Goal: Task Accomplishment & Management: Use online tool/utility

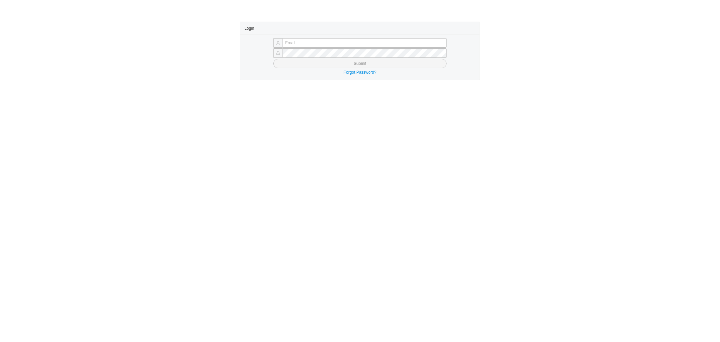
type input "[PERSON_NAME][EMAIL_ADDRESS][DOMAIN_NAME]"
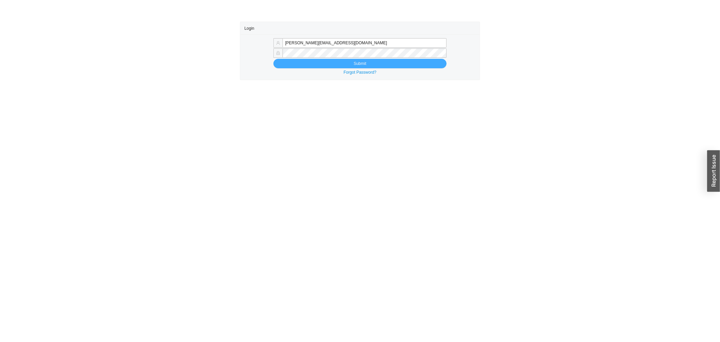
click at [335, 66] on button "Submit" at bounding box center [359, 63] width 173 height 9
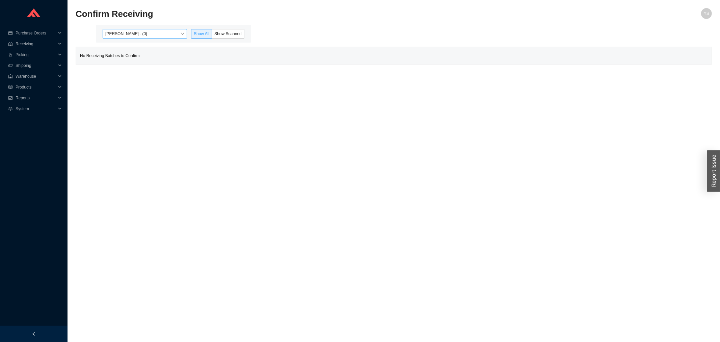
click at [129, 33] on span "Yossi Siff - (0)" at bounding box center [144, 33] width 79 height 9
click at [135, 62] on div "Aron - (0)" at bounding box center [145, 65] width 79 height 6
click at [160, 54] on div "Angel Negron - (4)" at bounding box center [145, 55] width 79 height 6
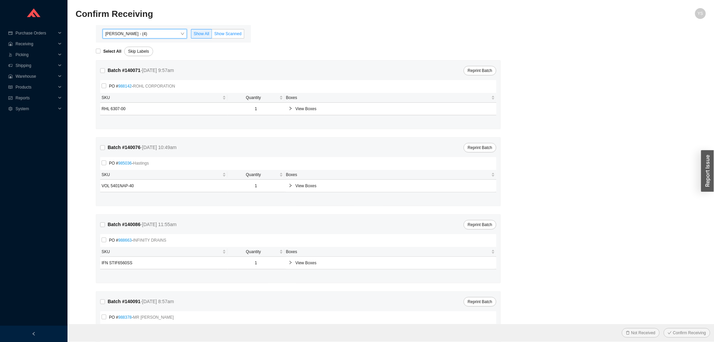
click at [215, 36] on span "Show Scanned" at bounding box center [227, 33] width 27 height 5
click at [212, 35] on input "Show Scanned" at bounding box center [212, 35] width 0 height 0
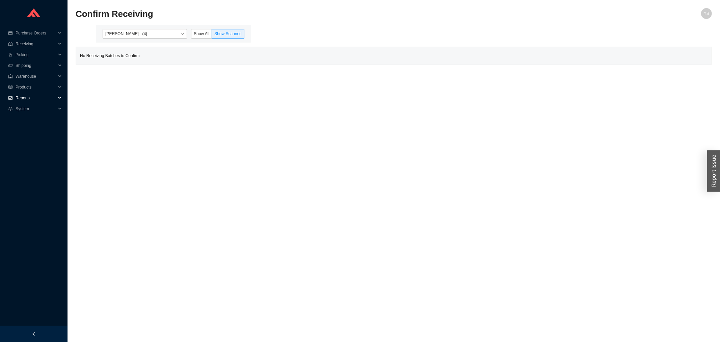
click at [28, 99] on span "Reports" at bounding box center [36, 97] width 40 height 11
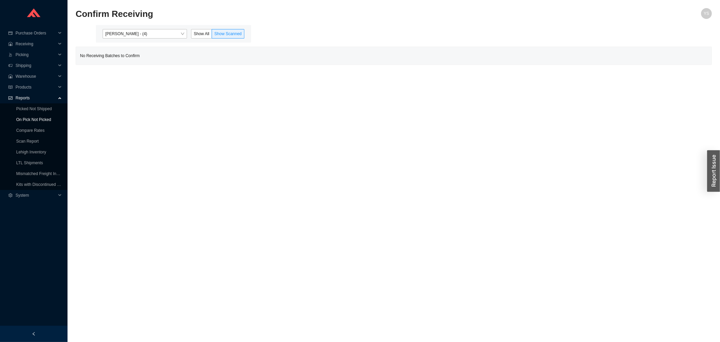
click at [26, 117] on link "On Pick Not Picked" at bounding box center [33, 119] width 35 height 5
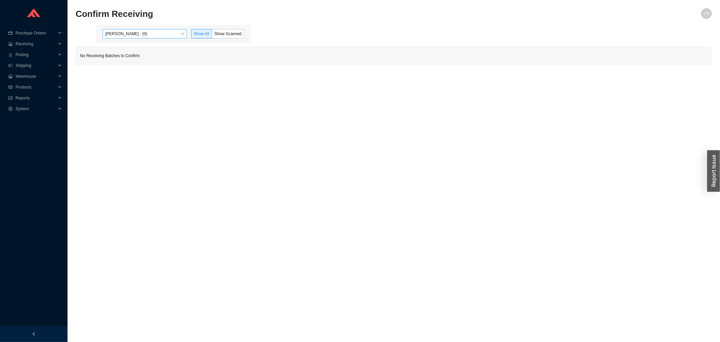
click at [178, 32] on span "Yossi Siff - (0)" at bounding box center [144, 33] width 79 height 9
click at [167, 60] on div "Aron - (0)" at bounding box center [145, 64] width 84 height 9
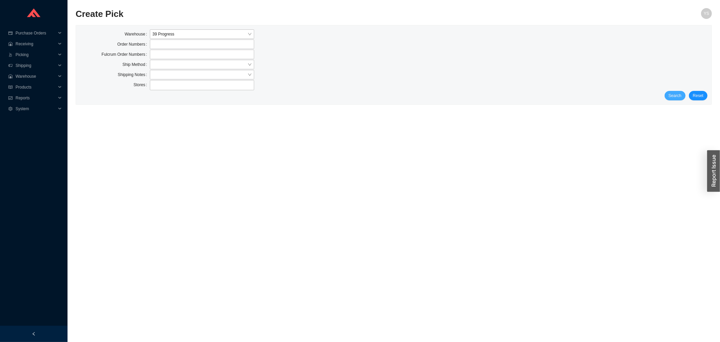
click at [674, 96] on span "Search" at bounding box center [675, 95] width 13 height 7
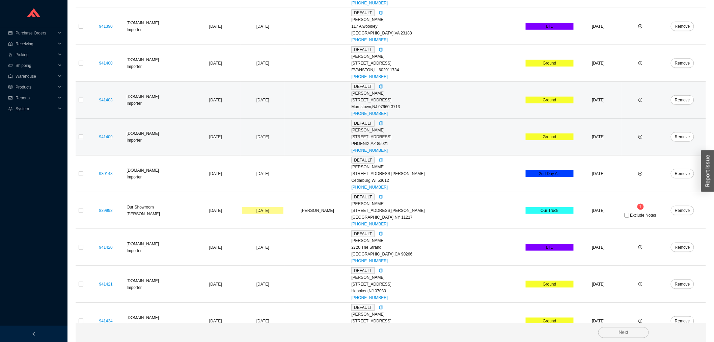
scroll to position [218, 0]
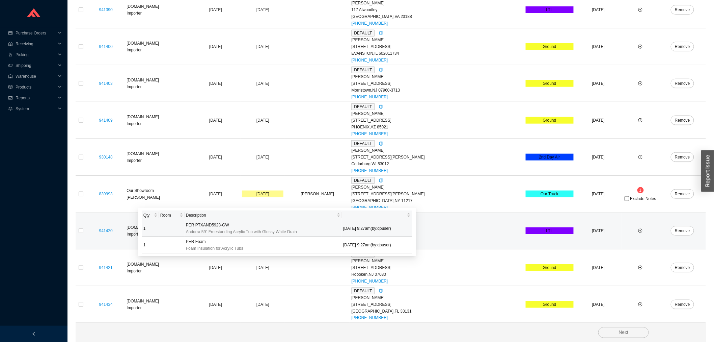
click at [220, 224] on span "PER PTXAND5928-GW" at bounding box center [207, 224] width 43 height 7
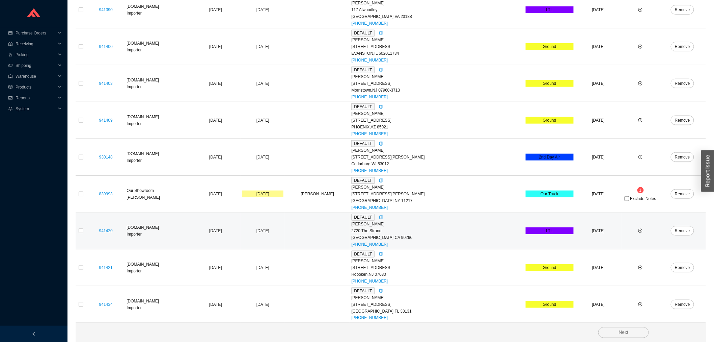
click at [82, 234] on td at bounding box center [81, 230] width 11 height 37
click at [79, 229] on input "checkbox" at bounding box center [81, 230] width 5 height 5
checkbox input "true"
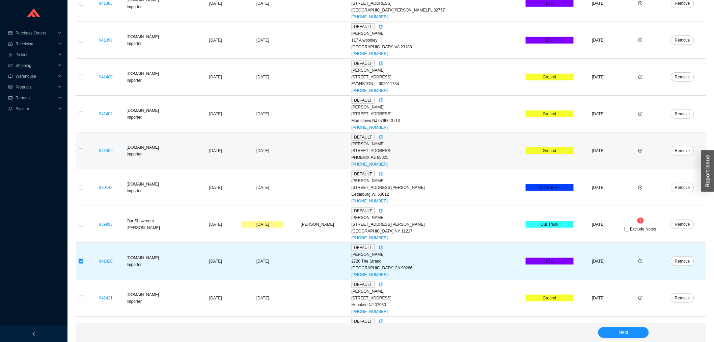
scroll to position [106, 0]
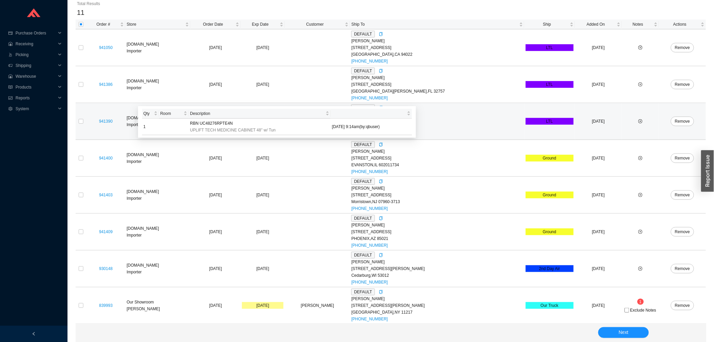
click at [86, 124] on td "941390" at bounding box center [105, 121] width 39 height 37
click at [81, 121] on input "checkbox" at bounding box center [81, 121] width 5 height 5
checkbox input "true"
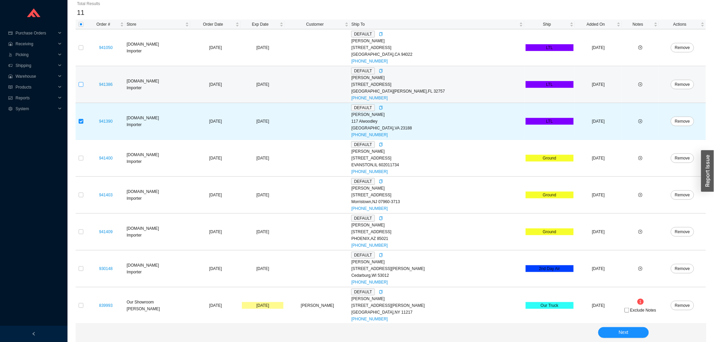
click at [82, 82] on input "checkbox" at bounding box center [81, 84] width 5 height 5
checkbox input "true"
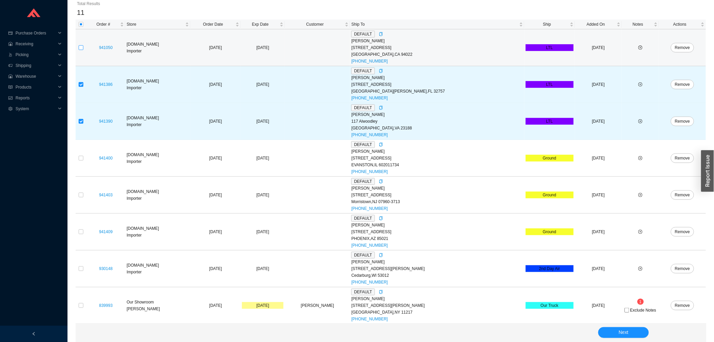
click at [79, 48] on input "checkbox" at bounding box center [81, 47] width 5 height 5
checkbox input "true"
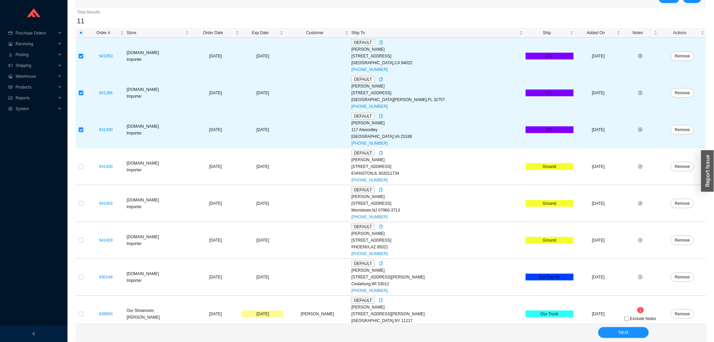
scroll to position [218, 0]
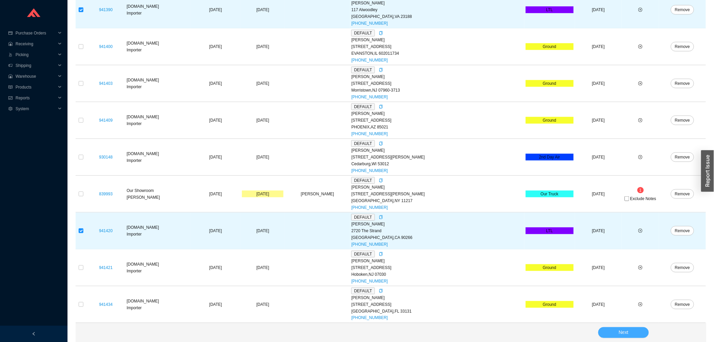
click at [620, 331] on span "Next" at bounding box center [624, 332] width 10 height 8
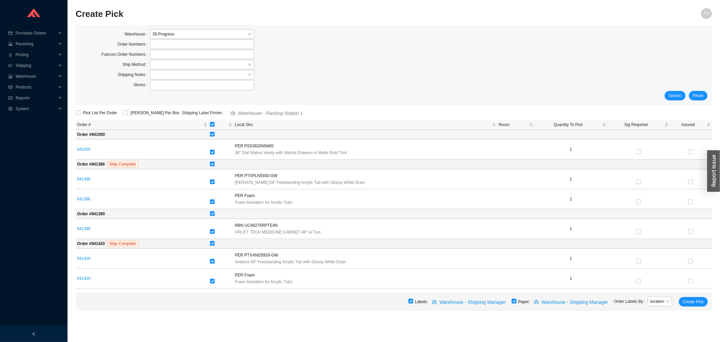
click at [516, 303] on input "checkbox" at bounding box center [514, 300] width 5 height 5
checkbox input "false"
click at [704, 303] on button "Create Pick" at bounding box center [693, 301] width 29 height 9
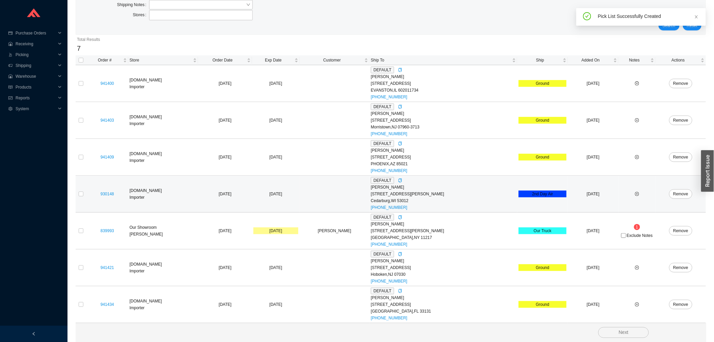
scroll to position [71, 0]
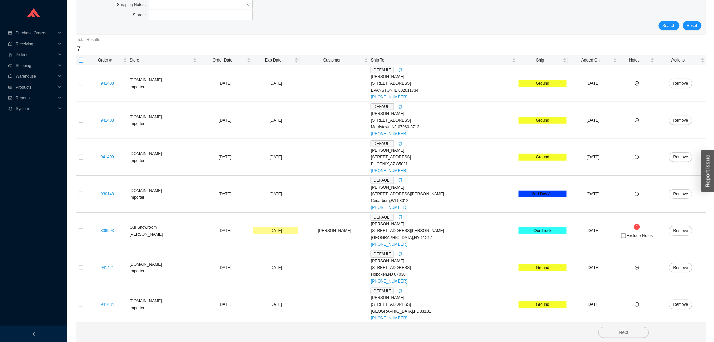
click at [80, 58] on input "checkbox" at bounding box center [81, 60] width 5 height 5
checkbox input "true"
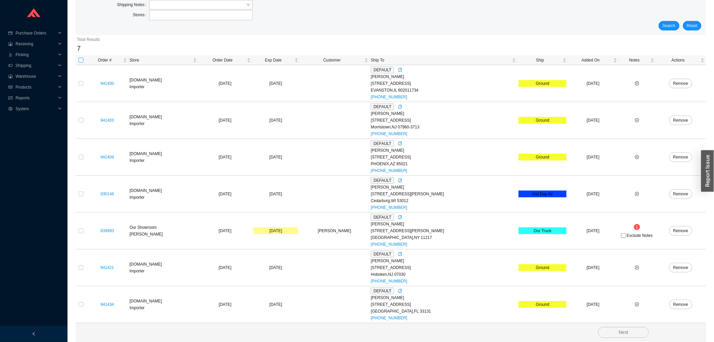
checkbox input "true"
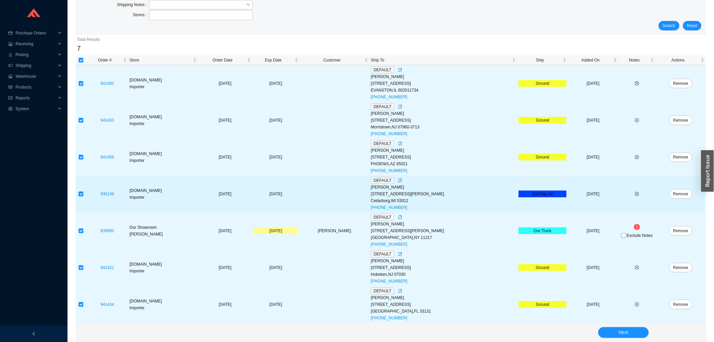
click at [83, 190] on label at bounding box center [81, 193] width 5 height 7
click at [83, 191] on input "checkbox" at bounding box center [81, 193] width 5 height 5
checkbox input "false"
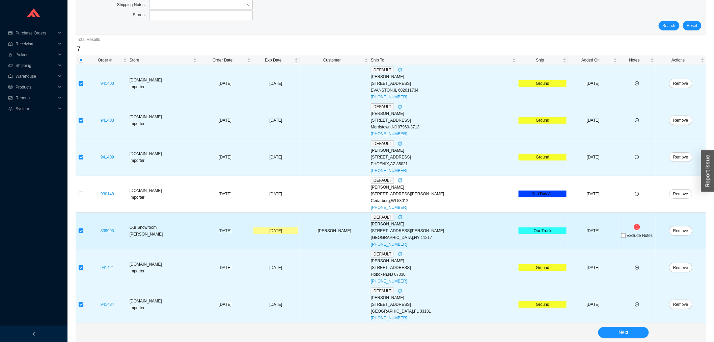
click at [78, 229] on td at bounding box center [81, 230] width 11 height 37
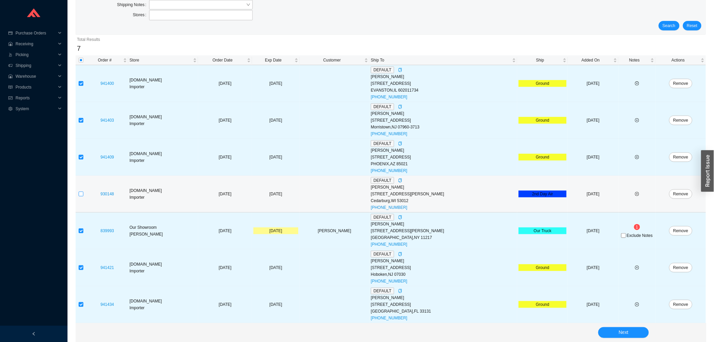
click at [81, 194] on input "checkbox" at bounding box center [81, 193] width 5 height 5
checkbox input "true"
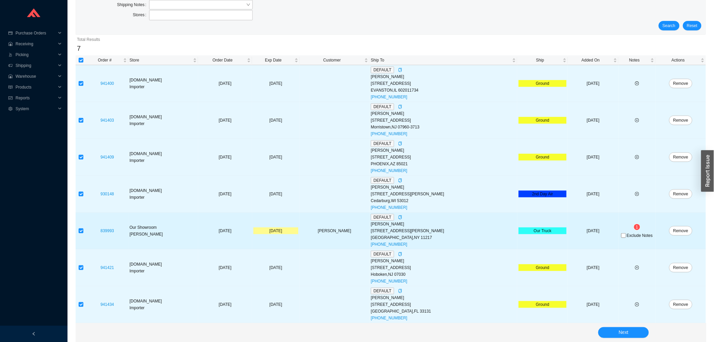
click at [80, 231] on input "checkbox" at bounding box center [81, 230] width 5 height 5
checkbox input "false"
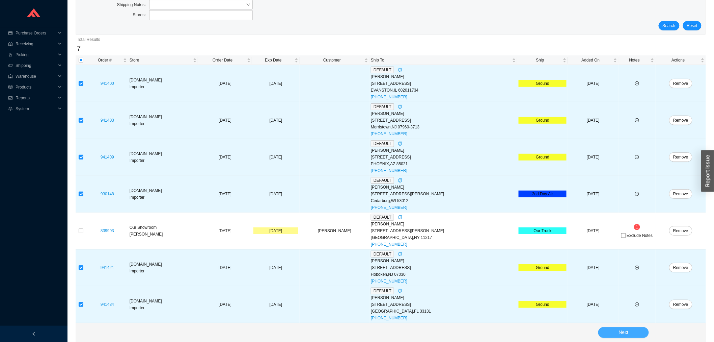
click at [621, 332] on span "Next" at bounding box center [624, 332] width 10 height 8
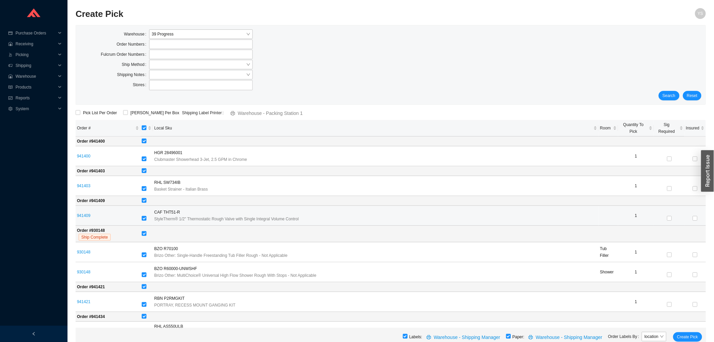
scroll to position [5, 0]
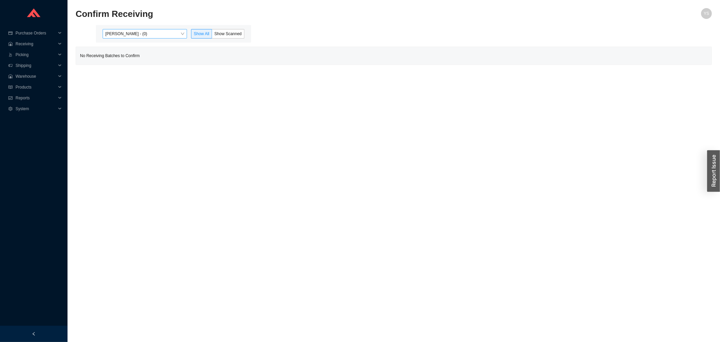
click at [143, 38] on span "[PERSON_NAME] - (0)" at bounding box center [144, 33] width 79 height 9
click at [142, 52] on div "Angel Negron - (4)" at bounding box center [145, 55] width 79 height 6
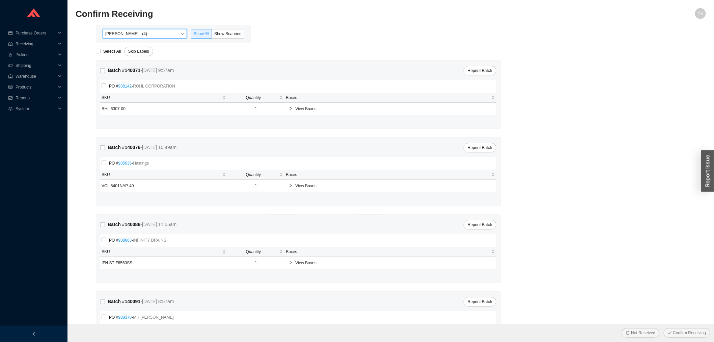
click at [223, 39] on div "Angel Negron - (4) Angel Negron - (4) Show All Show Scanned" at bounding box center [173, 34] width 155 height 18
click at [223, 34] on span "Show Scanned" at bounding box center [227, 33] width 27 height 5
click at [212, 35] on input "Show Scanned" at bounding box center [212, 35] width 0 height 0
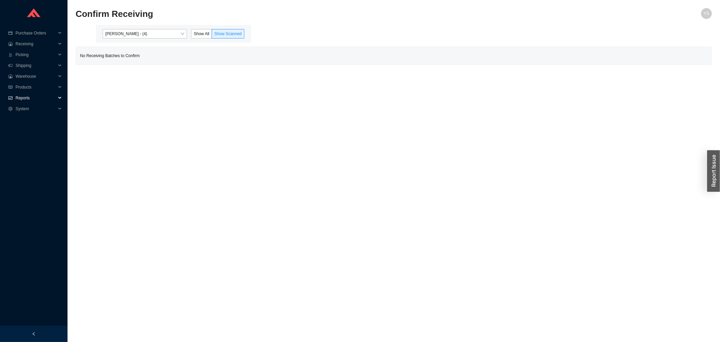
click at [24, 97] on span "Reports" at bounding box center [36, 97] width 40 height 11
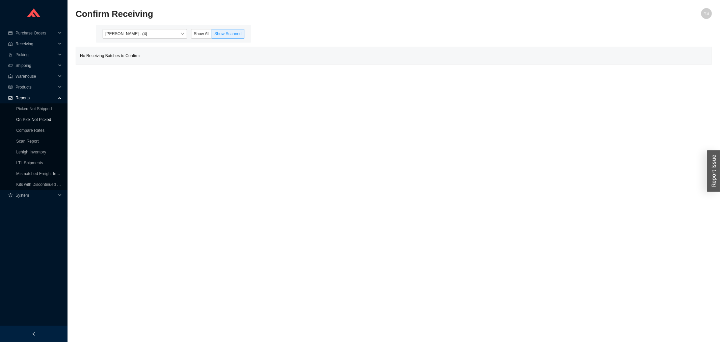
click at [32, 122] on link "On Pick Not Picked" at bounding box center [33, 119] width 35 height 5
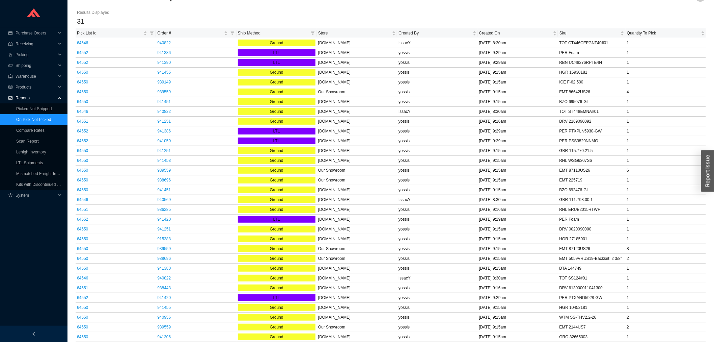
scroll to position [18, 0]
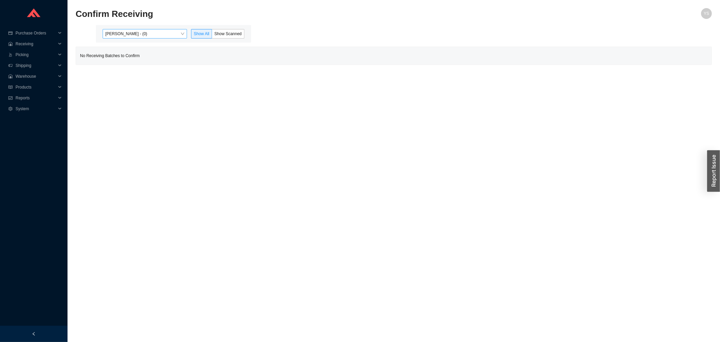
click at [143, 29] on div "[PERSON_NAME] - (0) Show All Show Scanned" at bounding box center [173, 34] width 155 height 18
click at [141, 31] on span "[PERSON_NAME] - (0)" at bounding box center [144, 33] width 79 height 9
click at [139, 55] on div "[PERSON_NAME] - (20)" at bounding box center [145, 55] width 79 height 6
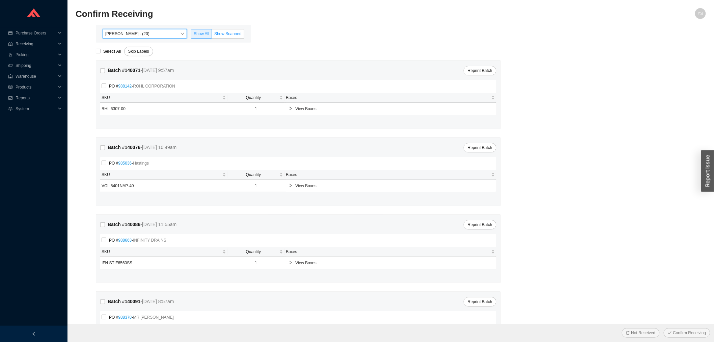
click at [229, 34] on span "Show Scanned" at bounding box center [227, 33] width 27 height 5
click at [212, 35] on input "Show Scanned" at bounding box center [212, 35] width 0 height 0
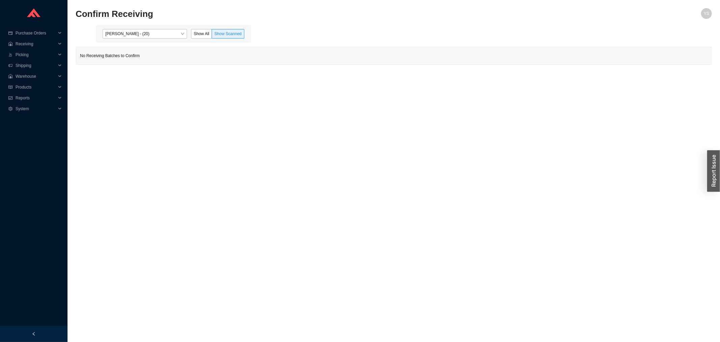
click at [198, 28] on div "[PERSON_NAME] - (20) Show All Show Scanned" at bounding box center [173, 34] width 155 height 18
click at [198, 34] on span "Show All" at bounding box center [202, 33] width 16 height 5
click at [191, 35] on input "Show All" at bounding box center [191, 35] width 0 height 0
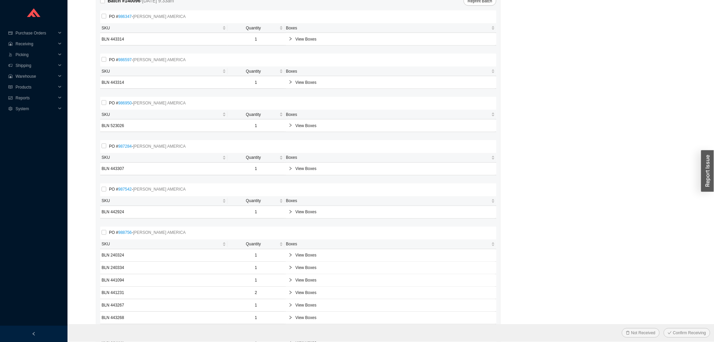
scroll to position [450, 0]
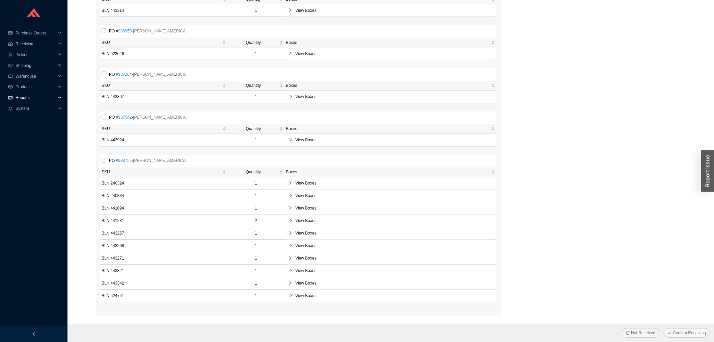
click at [17, 96] on span "Reports" at bounding box center [36, 97] width 40 height 11
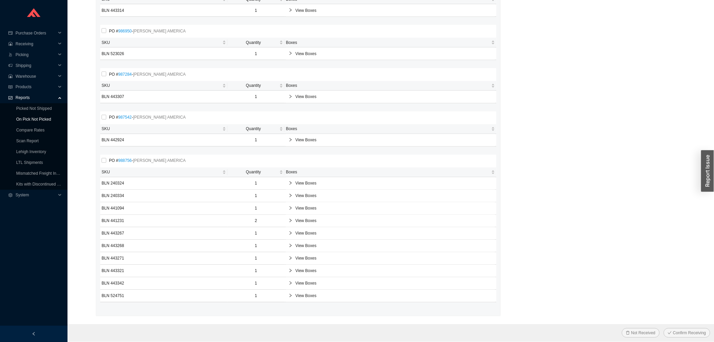
click at [29, 119] on link "On Pick Not Picked" at bounding box center [33, 119] width 35 height 5
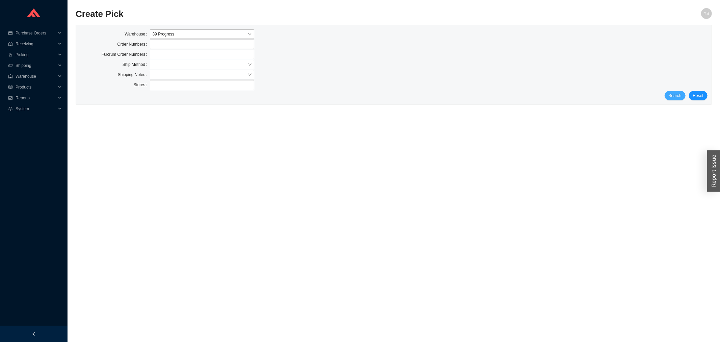
click at [685, 94] on button "Search" at bounding box center [675, 95] width 21 height 9
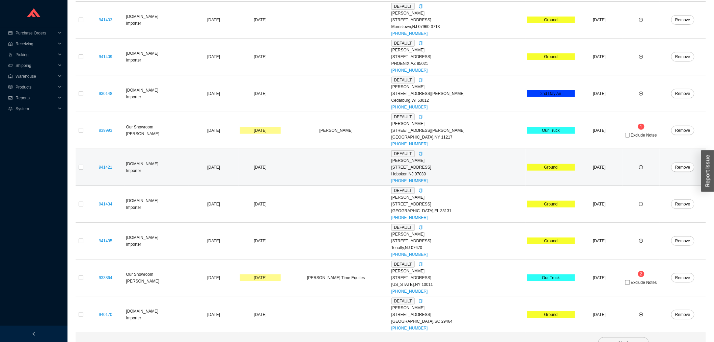
scroll to position [181, 0]
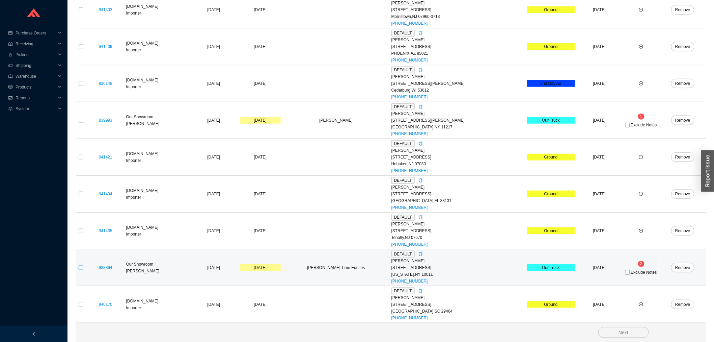
click at [79, 265] on input "checkbox" at bounding box center [81, 267] width 5 height 5
checkbox input "true"
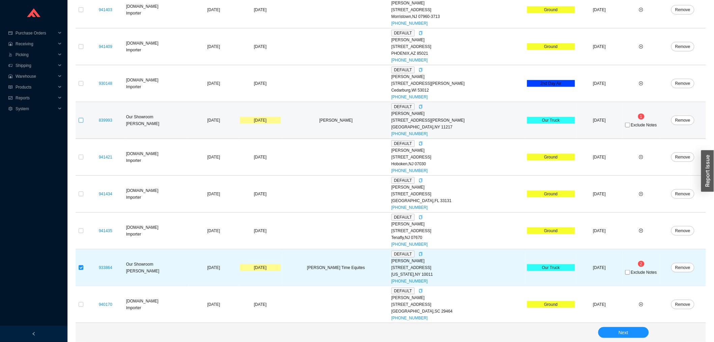
click at [81, 119] on input "checkbox" at bounding box center [81, 120] width 5 height 5
checkbox input "true"
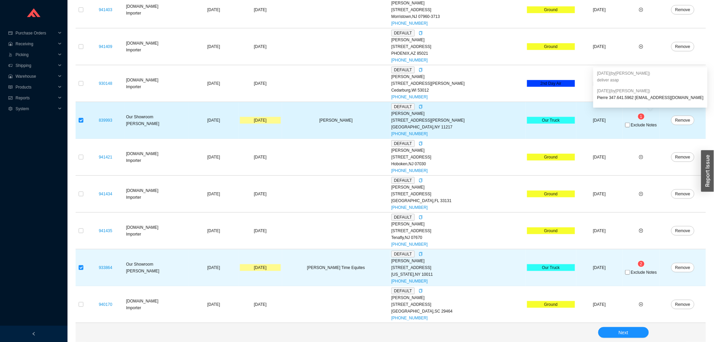
click at [637, 123] on span "Exclude Notes" at bounding box center [644, 125] width 26 height 4
click at [630, 123] on input "Exclude Notes" at bounding box center [627, 125] width 5 height 5
checkbox input "true"
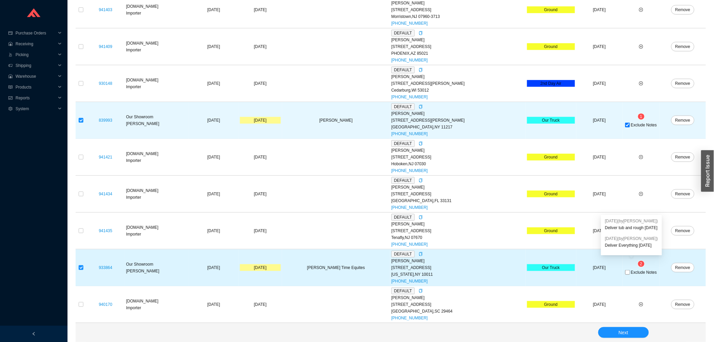
click at [635, 272] on span "Exclude Notes" at bounding box center [644, 272] width 26 height 4
click at [630, 272] on input "Exclude Notes" at bounding box center [627, 272] width 5 height 5
checkbox input "true"
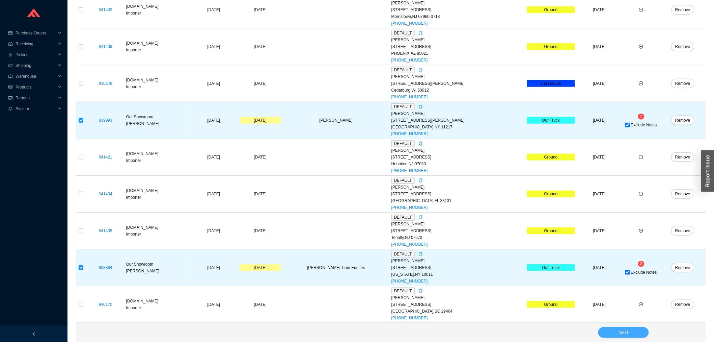
click at [630, 336] on button "Next" at bounding box center [623, 332] width 51 height 11
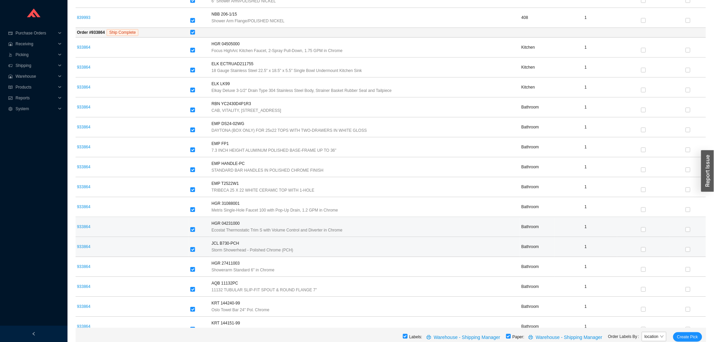
scroll to position [703, 0]
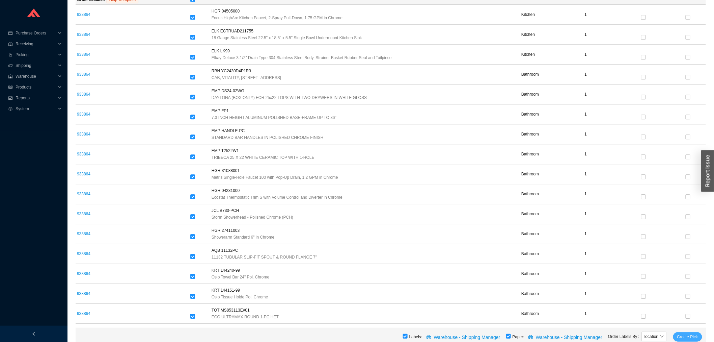
click at [689, 336] on span "Create Pick" at bounding box center [687, 336] width 21 height 7
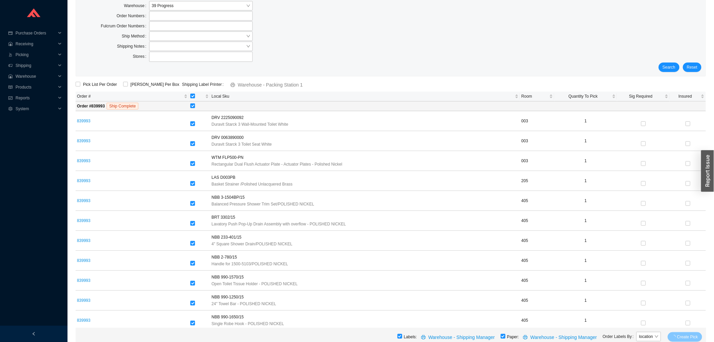
scroll to position [10, 0]
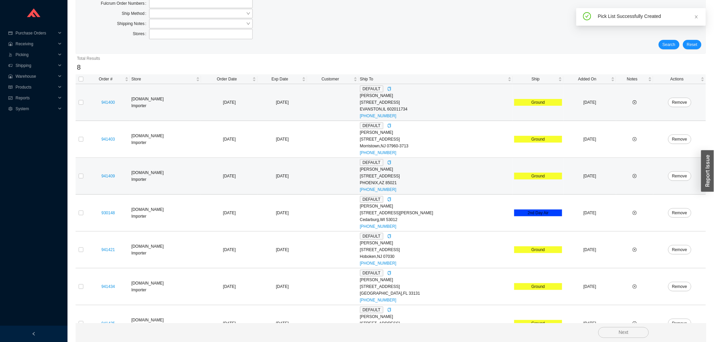
scroll to position [107, 0]
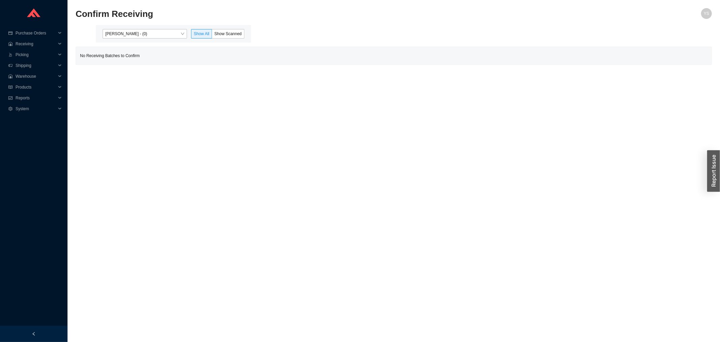
drag, startPoint x: 146, startPoint y: 27, endPoint x: 144, endPoint y: 31, distance: 4.2
click at [145, 27] on div "Yossi Siff - (0) Show All Show Scanned" at bounding box center [173, 34] width 155 height 18
click at [143, 31] on span "[PERSON_NAME] - (0)" at bounding box center [144, 33] width 79 height 9
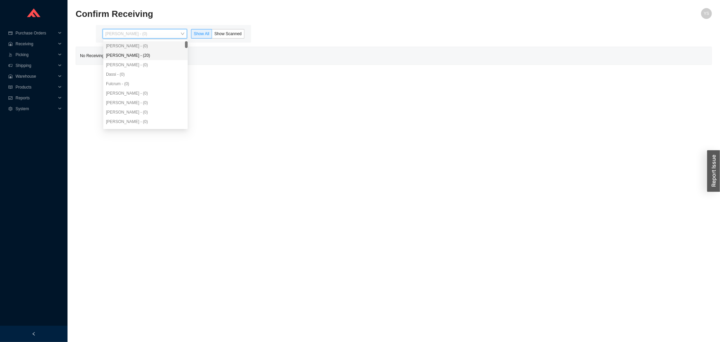
drag, startPoint x: 146, startPoint y: 53, endPoint x: 150, endPoint y: 54, distance: 3.4
click at [146, 54] on div "Angel Negron - (20)" at bounding box center [145, 55] width 79 height 6
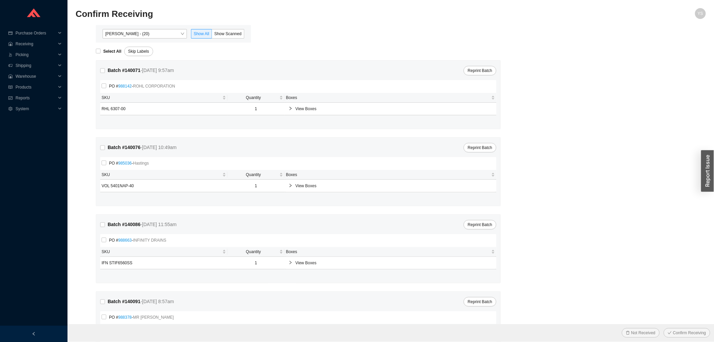
click at [225, 26] on div "Angel Negron - (20) Show All Show Scanned" at bounding box center [173, 34] width 155 height 18
click at [221, 27] on div "Angel Negron - (20) Show All Show Scanned" at bounding box center [173, 34] width 155 height 18
click at [221, 29] on label "Show Scanned" at bounding box center [228, 33] width 32 height 9
click at [219, 31] on span "Show Scanned" at bounding box center [227, 33] width 27 height 5
click at [212, 35] on input "Show Scanned" at bounding box center [212, 35] width 0 height 0
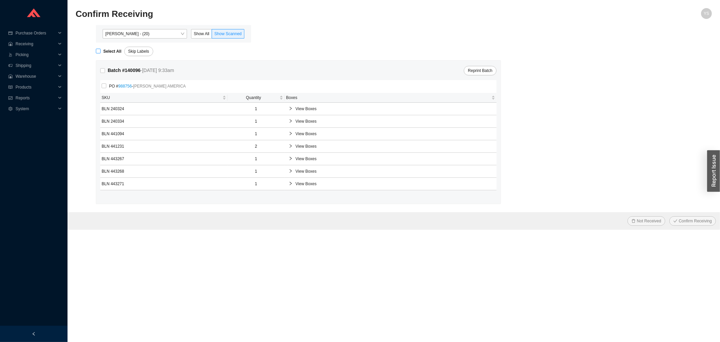
click at [111, 51] on strong "Select All" at bounding box center [112, 51] width 18 height 5
click at [101, 51] on input "Select All" at bounding box center [98, 51] width 5 height 5
checkbox input "true"
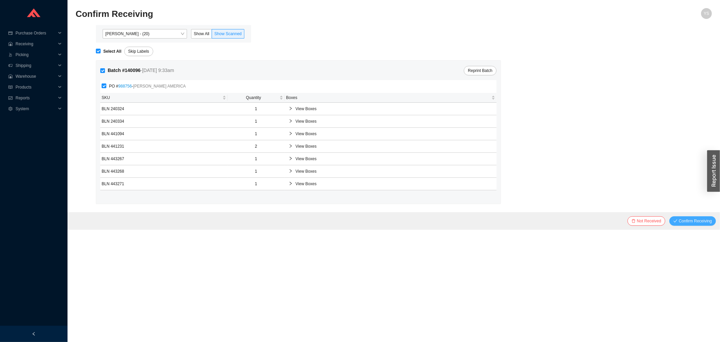
click at [708, 223] on span "Confirm Receiving" at bounding box center [695, 220] width 33 height 7
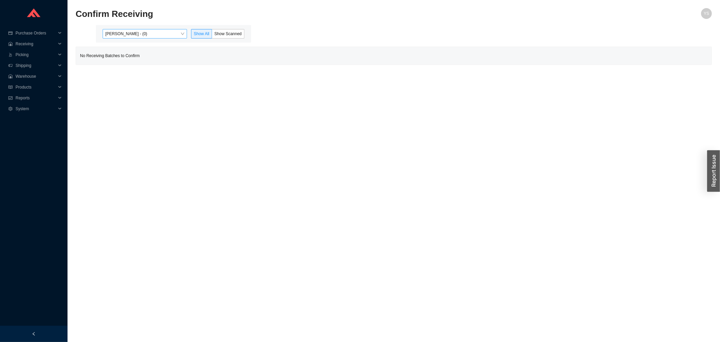
click at [143, 36] on span "[PERSON_NAME] - (0)" at bounding box center [144, 33] width 79 height 9
click at [137, 56] on div "[PERSON_NAME] - (12)" at bounding box center [145, 55] width 79 height 6
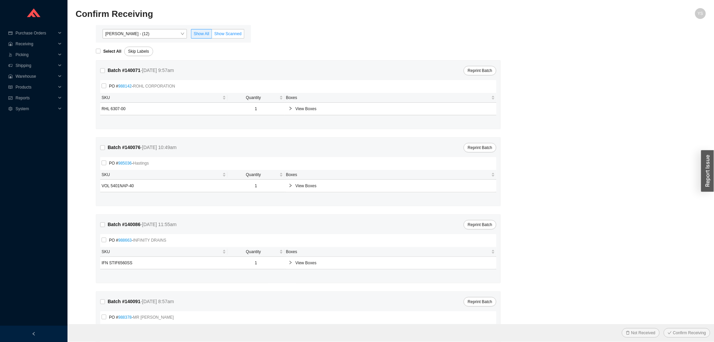
click at [226, 31] on span "Show Scanned" at bounding box center [227, 33] width 27 height 5
click at [212, 35] on input "Show Scanned" at bounding box center [212, 35] width 0 height 0
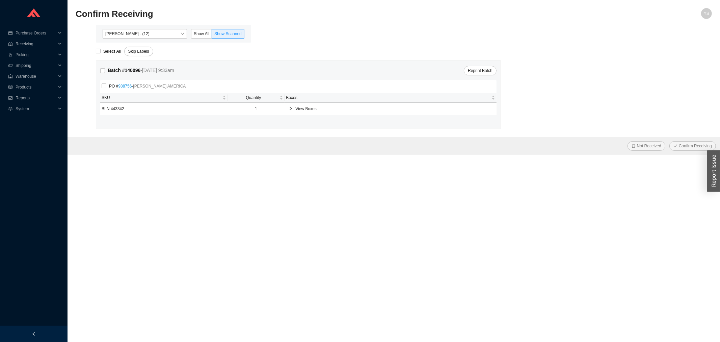
click at [328, 110] on span "View Boxes" at bounding box center [393, 108] width 197 height 7
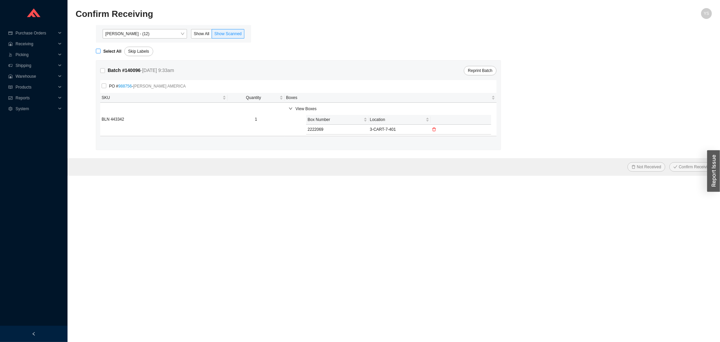
click at [99, 51] on input "Select All" at bounding box center [98, 51] width 5 height 5
checkbox input "true"
click at [689, 165] on span "Confirm Receiving" at bounding box center [695, 166] width 33 height 7
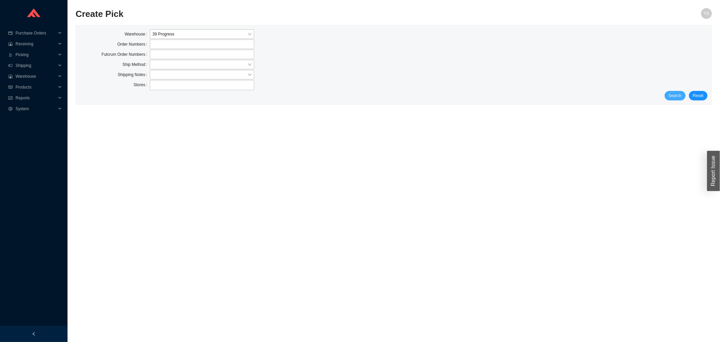
click at [675, 97] on span "Search" at bounding box center [675, 95] width 13 height 7
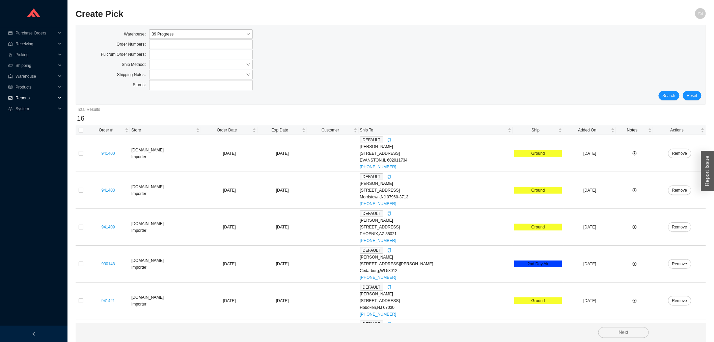
click at [33, 93] on span "Reports" at bounding box center [36, 97] width 40 height 11
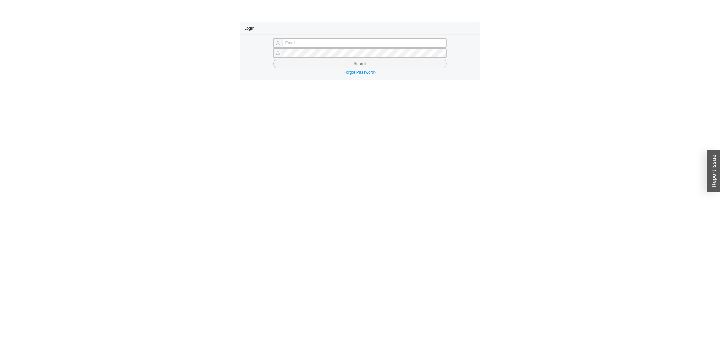
type input "[PERSON_NAME][EMAIL_ADDRESS][DOMAIN_NAME]"
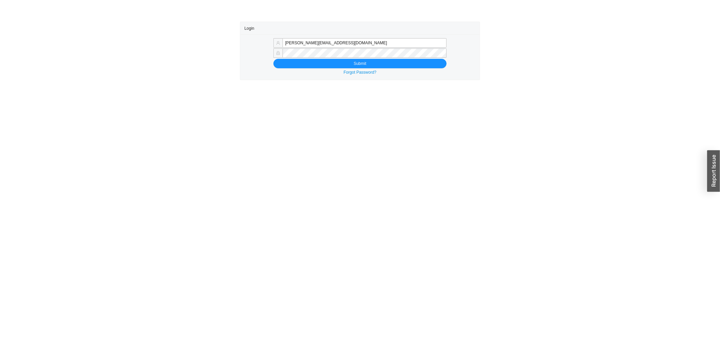
click at [411, 71] on div "Forgot Password?" at bounding box center [359, 72] width 231 height 7
click at [414, 65] on button "Submit" at bounding box center [359, 63] width 173 height 9
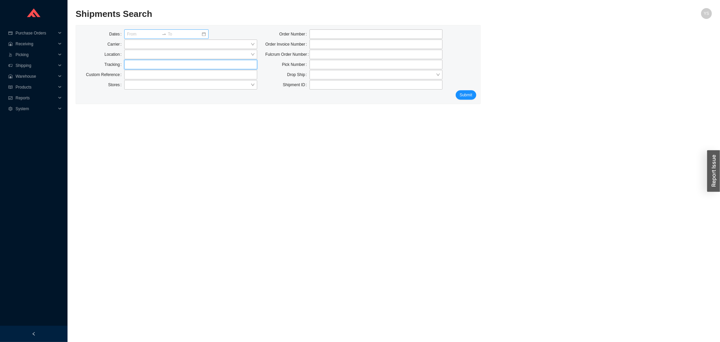
click at [154, 60] on input "text" at bounding box center [190, 64] width 133 height 9
paste input "77114931340"
type input "77114931340"
click at [464, 96] on span "Submit" at bounding box center [466, 94] width 12 height 7
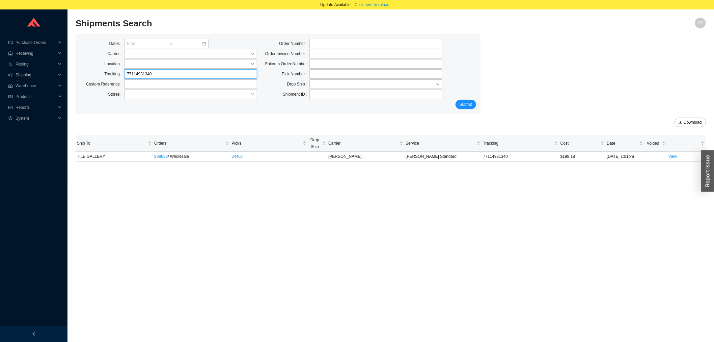
click at [154, 76] on input "77114931340" at bounding box center [190, 73] width 133 height 9
paste input "63311"
type input "77114633110"
click button "Submit" at bounding box center [466, 104] width 21 height 9
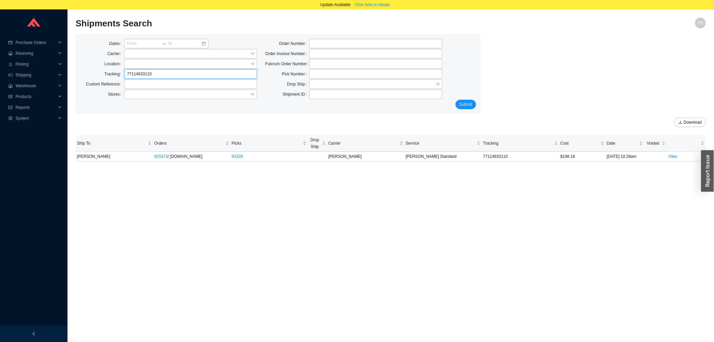
click at [143, 71] on input "77114633110" at bounding box center [190, 73] width 133 height 9
paste input "75044"
type input "77114750440"
click button "Submit" at bounding box center [466, 104] width 21 height 9
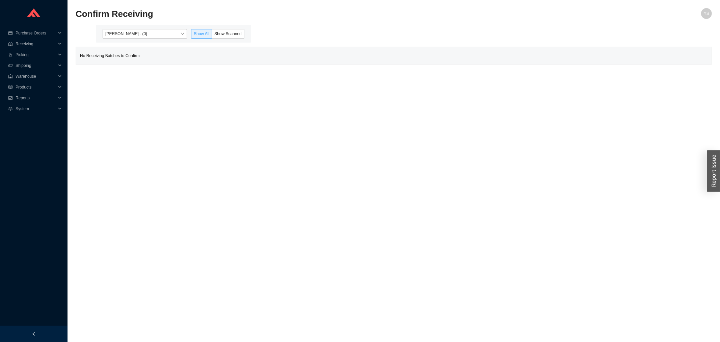
click at [129, 39] on div "Yossi Siff - (0) Show All Show Scanned" at bounding box center [173, 34] width 155 height 18
click at [123, 36] on span "[PERSON_NAME] - (0)" at bounding box center [144, 33] width 79 height 9
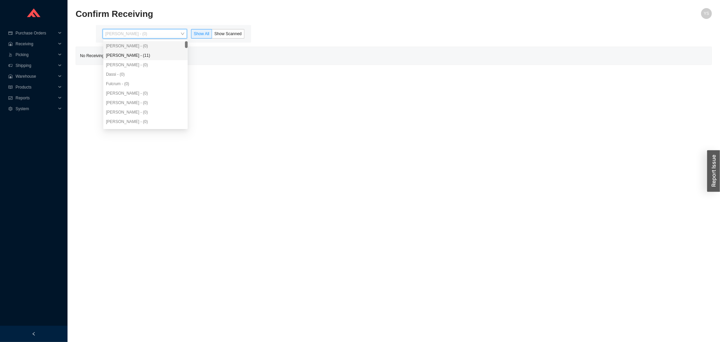
click at [125, 52] on div "Angel Negron - (11)" at bounding box center [145, 55] width 79 height 6
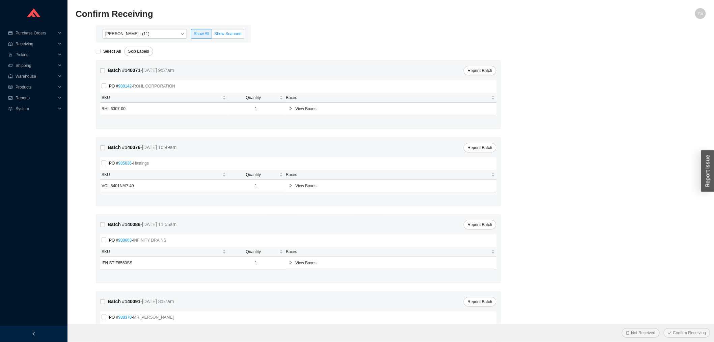
click at [225, 36] on span "Show Scanned" at bounding box center [227, 33] width 27 height 5
click at [212, 35] on input "Show Scanned" at bounding box center [212, 35] width 0 height 0
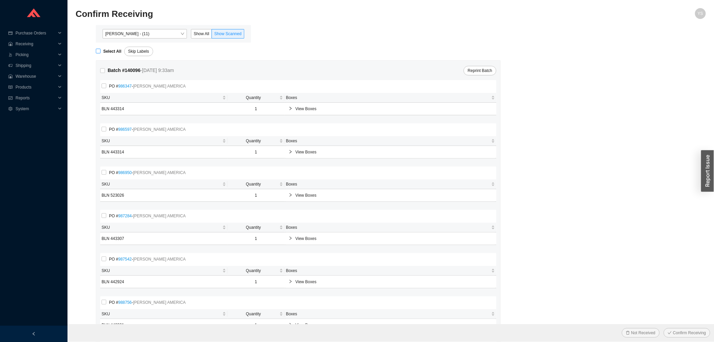
click at [111, 50] on strong "Select All" at bounding box center [112, 51] width 18 height 5
click at [101, 50] on input "Select All" at bounding box center [98, 51] width 5 height 5
checkbox input "true"
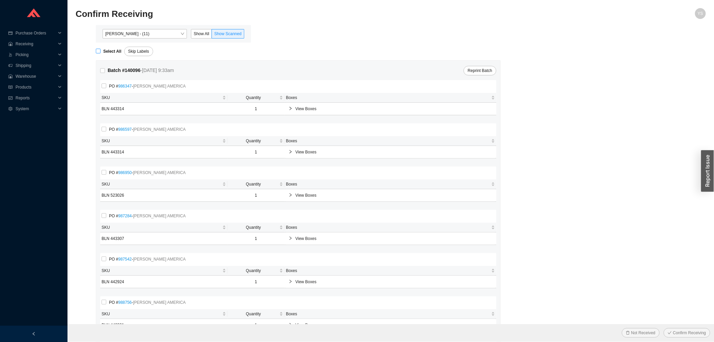
checkbox input "true"
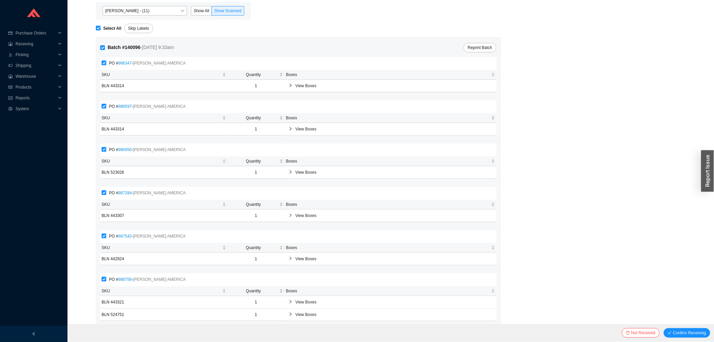
scroll to position [42, 0]
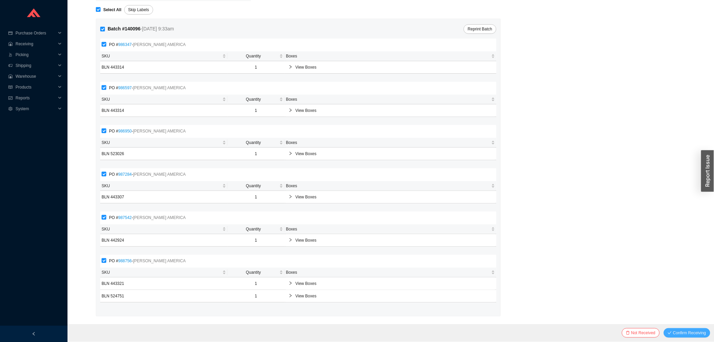
click at [678, 331] on span "Confirm Receiving" at bounding box center [689, 332] width 33 height 7
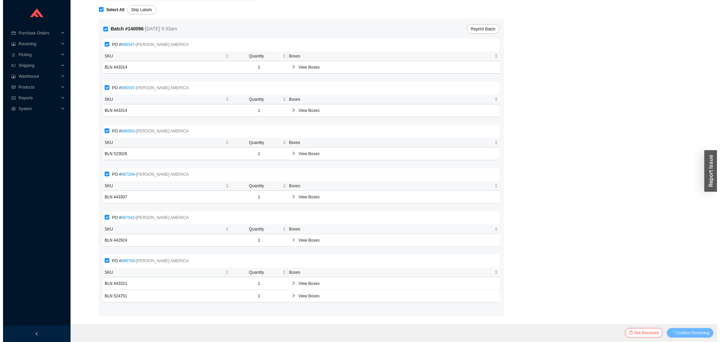
scroll to position [0, 0]
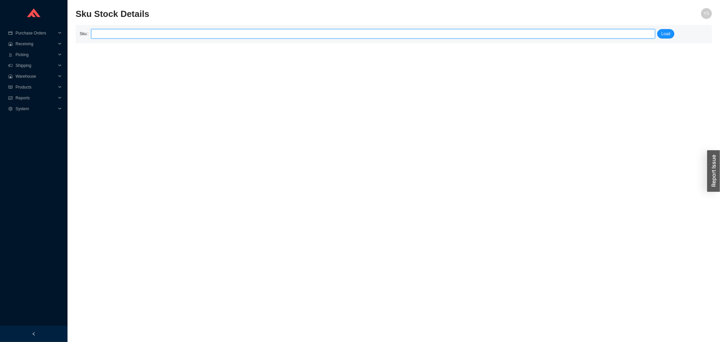
click at [155, 40] on div "Sku Load" at bounding box center [394, 34] width 636 height 18
click at [149, 36] on input "search" at bounding box center [373, 33] width 559 height 9
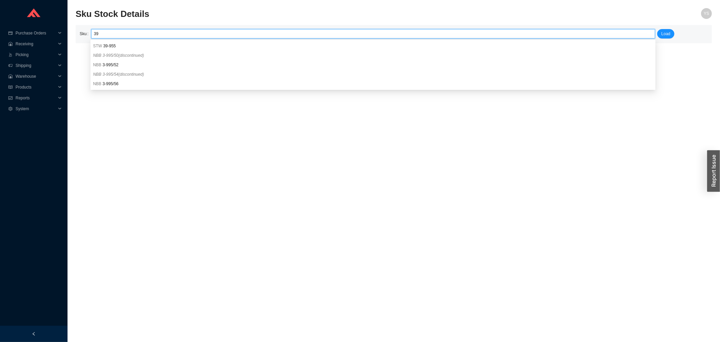
type input "3"
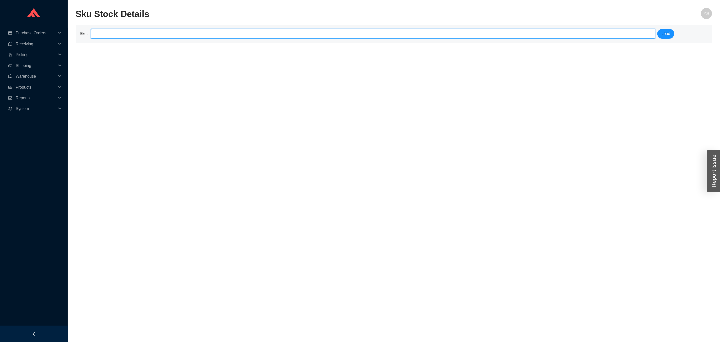
click at [153, 35] on input "search" at bounding box center [373, 33] width 559 height 9
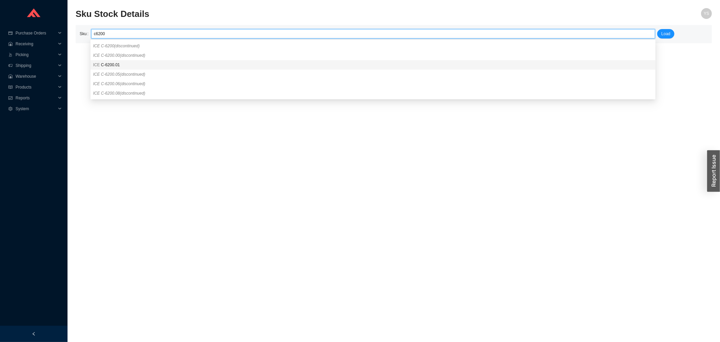
type input "ICE C-6200.01"
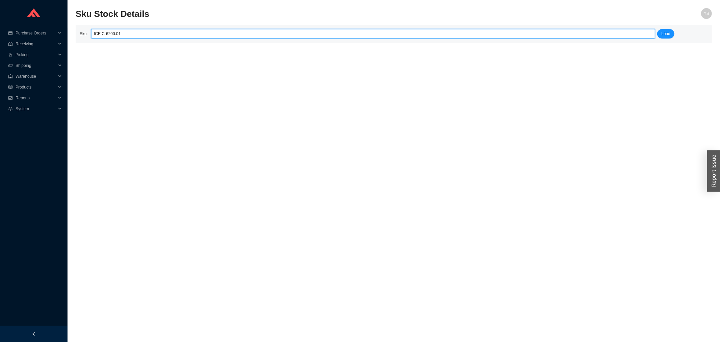
click button "Load" at bounding box center [665, 33] width 17 height 9
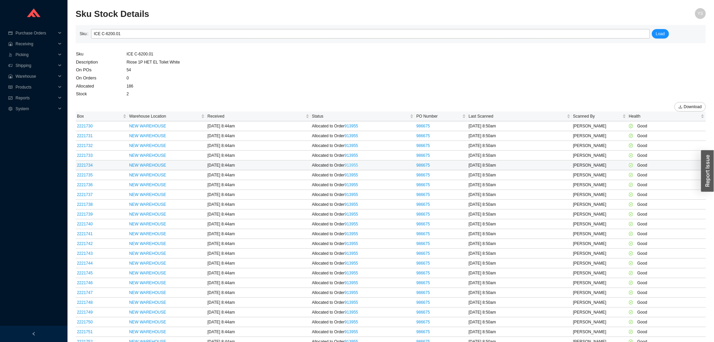
click at [354, 165] on link "913955" at bounding box center [351, 165] width 13 height 5
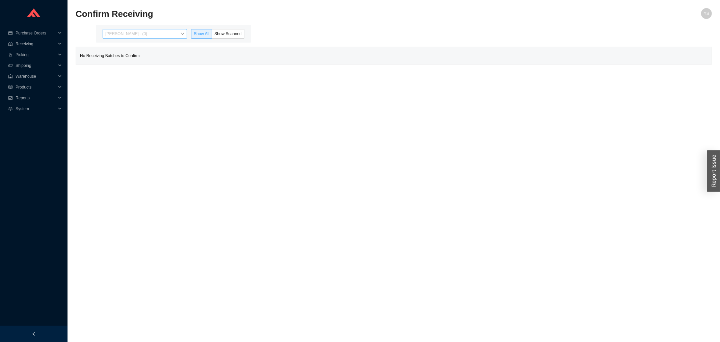
click at [167, 34] on span "[PERSON_NAME] - (0)" at bounding box center [144, 33] width 79 height 9
click at [163, 58] on div "[PERSON_NAME] - (4)" at bounding box center [145, 55] width 84 height 9
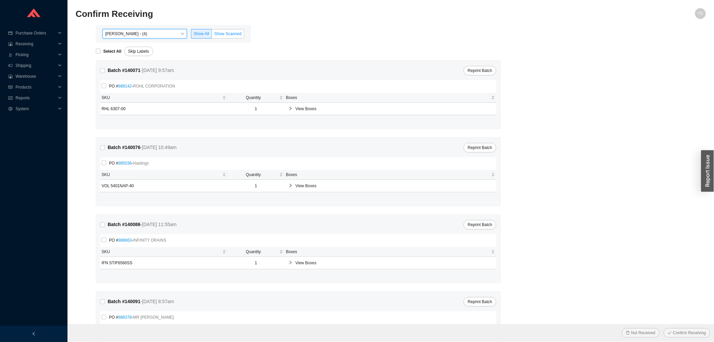
click at [229, 35] on span "Show Scanned" at bounding box center [227, 33] width 27 height 5
click at [231, 34] on span "Show Scanned" at bounding box center [227, 33] width 27 height 5
click at [212, 35] on input "Show Scanned" at bounding box center [212, 35] width 0 height 0
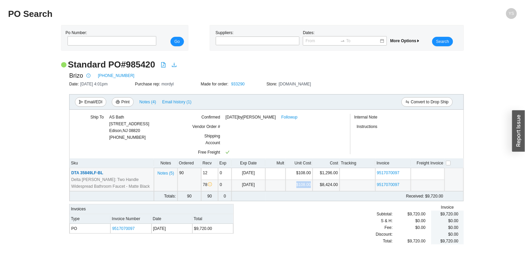
drag, startPoint x: 296, startPoint y: 186, endPoint x: 312, endPoint y: 186, distance: 15.9
click at [312, 186] on td "$108.00" at bounding box center [299, 186] width 27 height 12
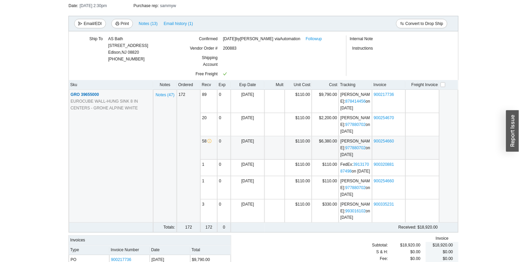
scroll to position [112, 0]
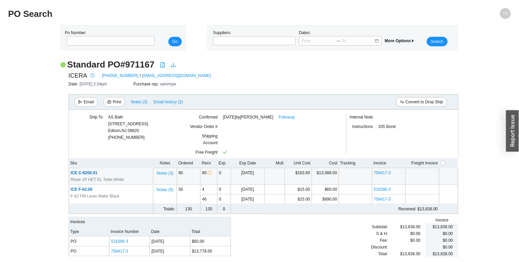
drag, startPoint x: 257, startPoint y: 177, endPoint x: 323, endPoint y: 180, distance: 66.2
click at [323, 180] on tr "ICE C-6200.01 Riose 1P HET EL Toilet White Notes ( 3 ) 80 80 0 03/24/2025 $163.…" at bounding box center [263, 176] width 389 height 17
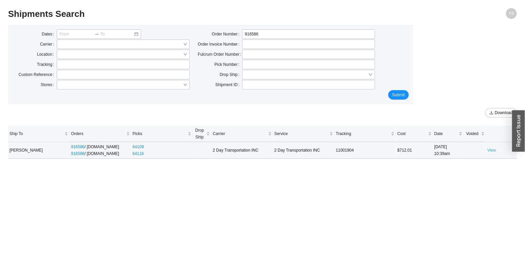
click at [492, 151] on link "View" at bounding box center [491, 150] width 9 height 5
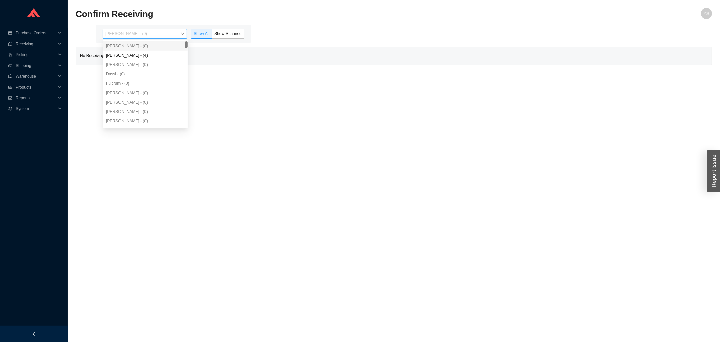
click at [156, 30] on span "[PERSON_NAME] - (0)" at bounding box center [144, 33] width 79 height 9
click at [151, 55] on div "[PERSON_NAME] - (4)" at bounding box center [145, 55] width 79 height 6
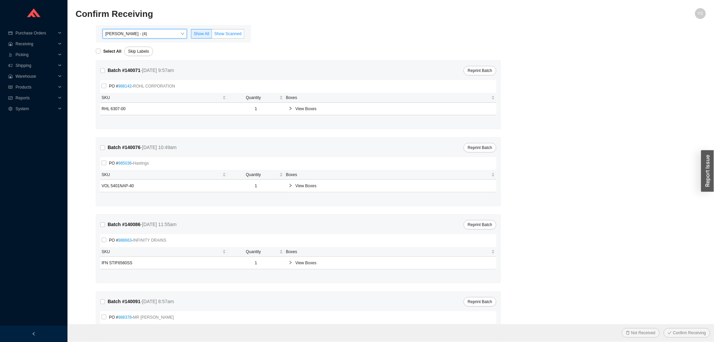
click at [226, 31] on span "Show Scanned" at bounding box center [227, 33] width 27 height 5
click at [212, 35] on input "Show Scanned" at bounding box center [212, 35] width 0 height 0
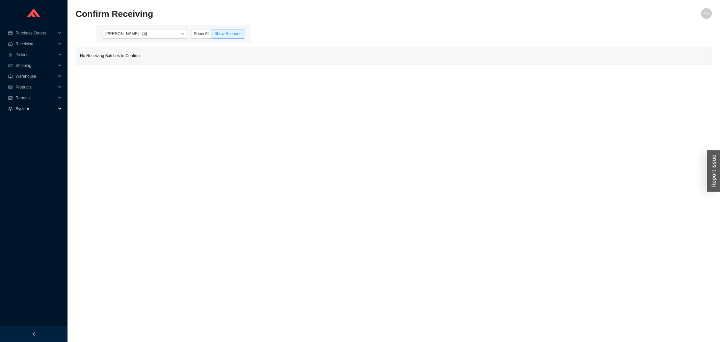
click at [24, 106] on span "System" at bounding box center [36, 108] width 40 height 11
click at [23, 98] on span "Reports" at bounding box center [36, 97] width 40 height 11
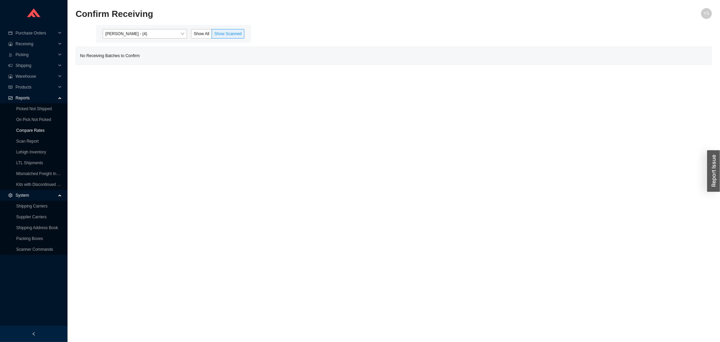
click at [25, 128] on link "Compare Rates" at bounding box center [30, 130] width 28 height 5
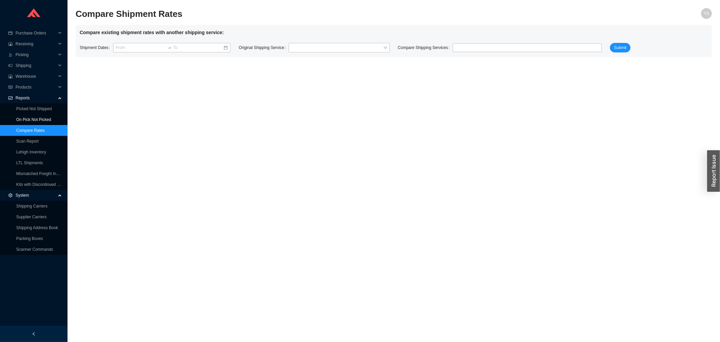
click at [25, 117] on link "On Pick Not Picked" at bounding box center [33, 119] width 35 height 5
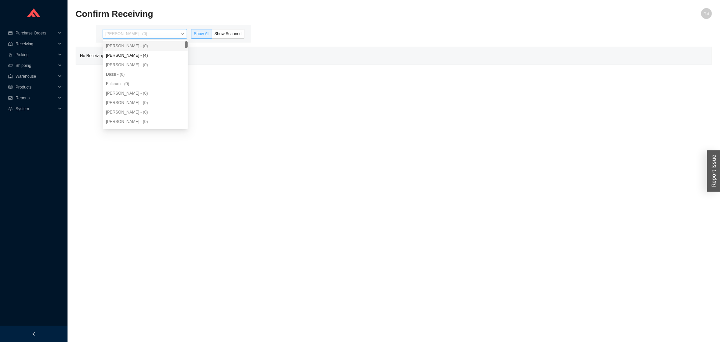
click at [141, 32] on span "[PERSON_NAME] - (0)" at bounding box center [144, 33] width 79 height 9
click at [138, 54] on div "[PERSON_NAME] - (4)" at bounding box center [145, 55] width 79 height 6
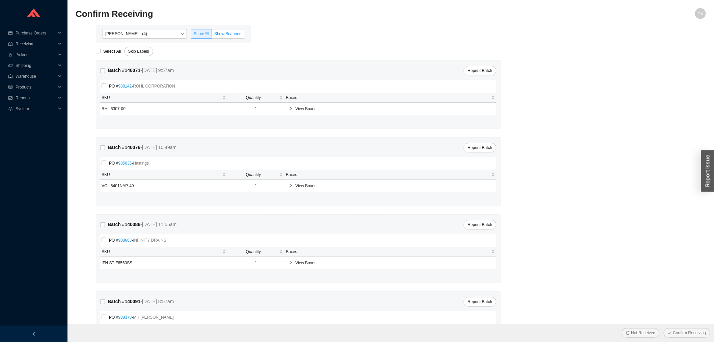
click at [230, 29] on label "Show Scanned" at bounding box center [228, 33] width 32 height 9
click at [212, 35] on input "Show Scanned" at bounding box center [212, 35] width 0 height 0
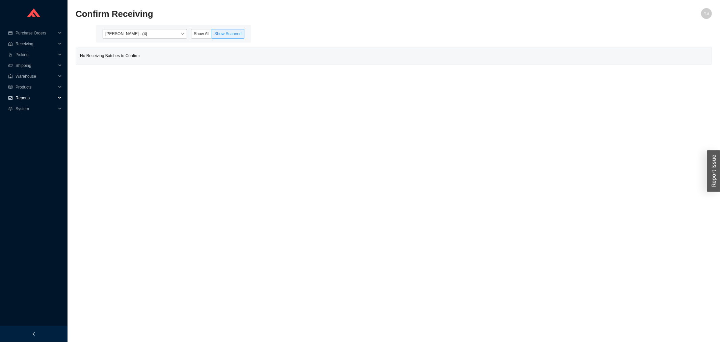
click at [37, 97] on span "Reports" at bounding box center [36, 97] width 40 height 11
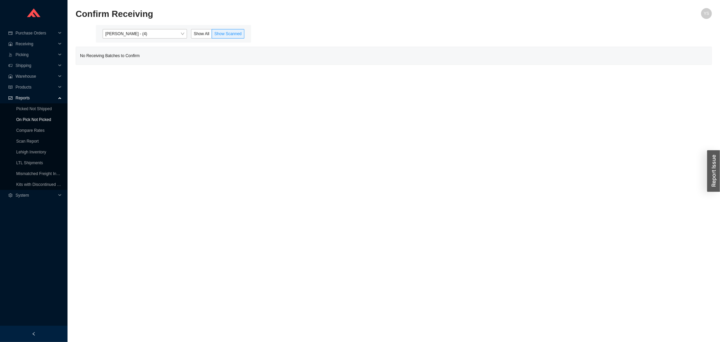
click at [26, 117] on link "On Pick Not Picked" at bounding box center [33, 119] width 35 height 5
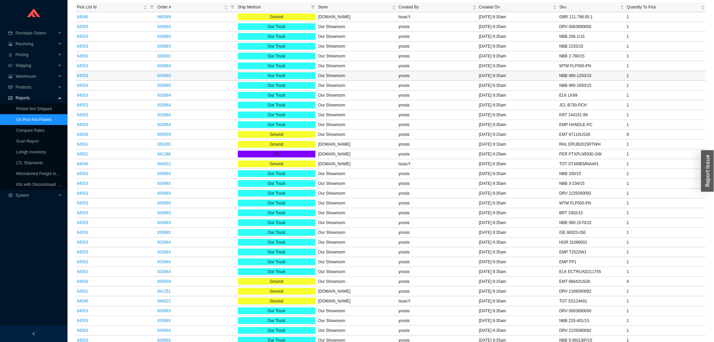
scroll to position [273, 0]
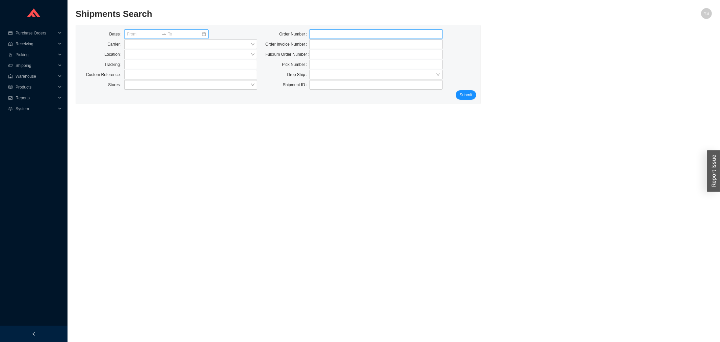
click at [323, 34] on input "tel" at bounding box center [375, 33] width 133 height 9
paste input "77114993210"
type input "77114993210"
drag, startPoint x: 338, startPoint y: 35, endPoint x: 250, endPoint y: 41, distance: 87.9
click at [254, 42] on div "Dates Carrier Location Tracking Custom Reference Stores Order Number 7711499321…" at bounding box center [278, 59] width 404 height 61
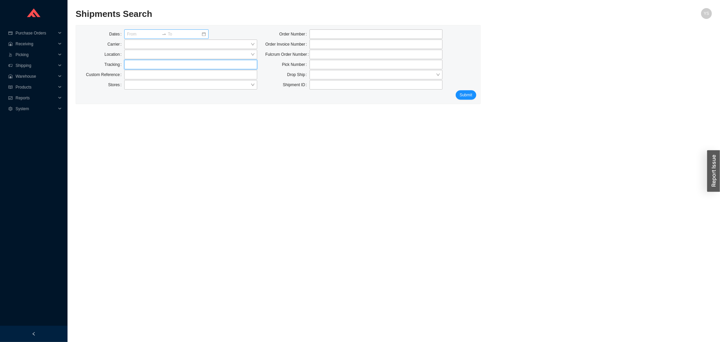
click at [223, 60] on input "text" at bounding box center [190, 64] width 133 height 9
paste input "77114993210"
type input "77114993210"
click button "Submit" at bounding box center [466, 94] width 21 height 9
click at [203, 32] on div at bounding box center [166, 33] width 84 height 9
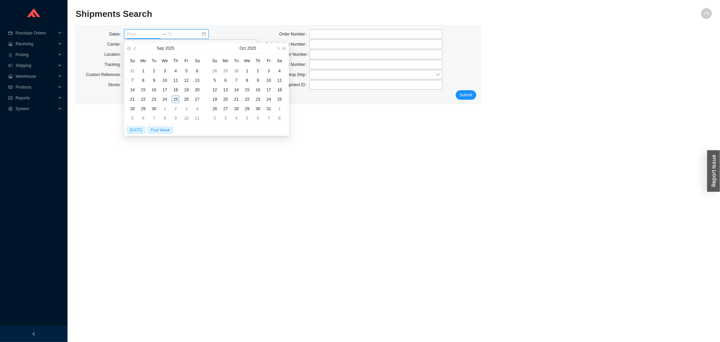
click at [105, 55] on label "Location" at bounding box center [115, 54] width 20 height 9
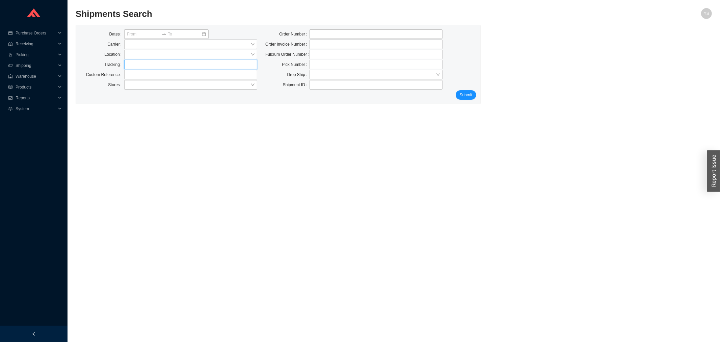
click at [139, 69] on div "Dates Carrier Location Tracking Custom Reference Stores" at bounding box center [168, 59] width 185 height 61
paste input "77115299820"
type input "77115299820"
click button "Submit" at bounding box center [466, 94] width 21 height 9
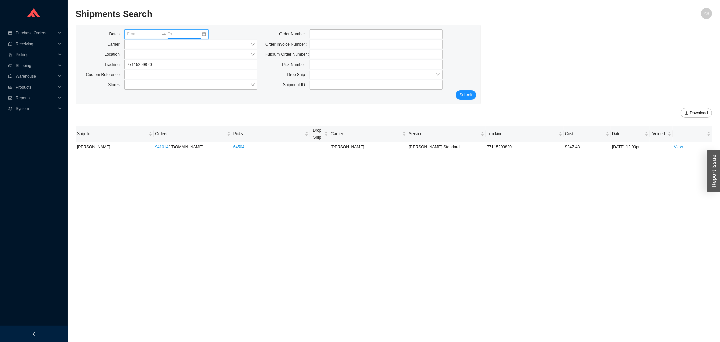
click at [186, 34] on input at bounding box center [184, 34] width 33 height 7
type input "[DATE]"
click at [184, 89] on div "19" at bounding box center [186, 89] width 7 height 7
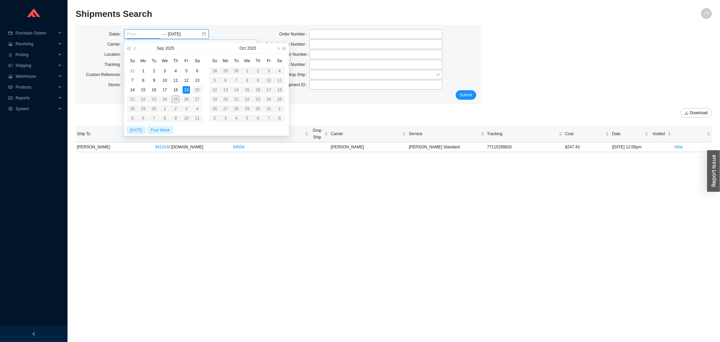
click at [184, 89] on div "19" at bounding box center [186, 89] width 7 height 7
type input "09/19/2025"
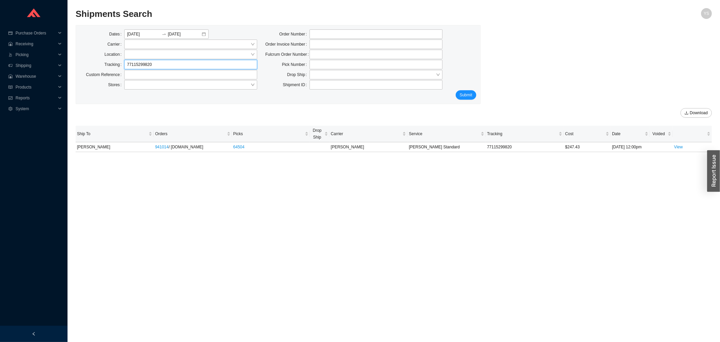
drag, startPoint x: 162, startPoint y: 61, endPoint x: 107, endPoint y: 63, distance: 55.1
click at [109, 63] on div "Tracking 77115299820" at bounding box center [168, 64] width 177 height 9
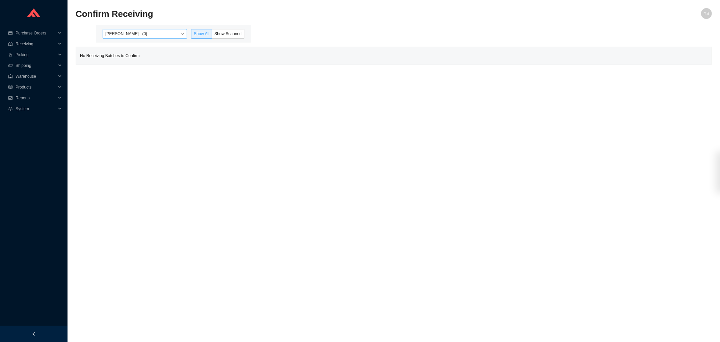
click at [122, 29] on div "[PERSON_NAME] - (0) Show All Show Scanned" at bounding box center [173, 34] width 155 height 18
click at [128, 32] on span "[PERSON_NAME] - (0)" at bounding box center [144, 33] width 79 height 9
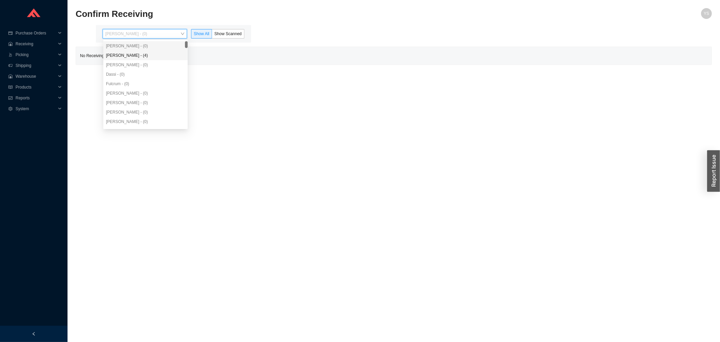
click at [134, 56] on div "[PERSON_NAME] - (4)" at bounding box center [145, 55] width 79 height 6
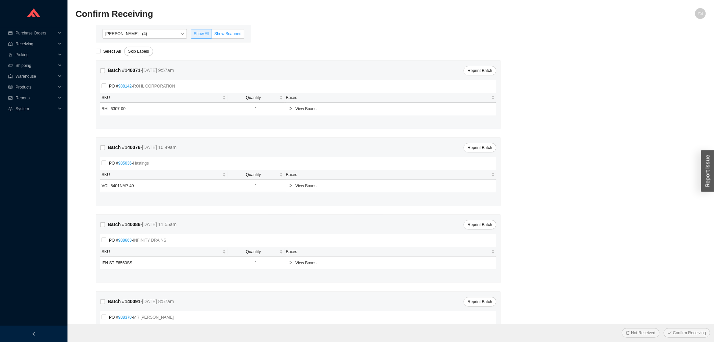
click at [226, 32] on span "Show Scanned" at bounding box center [227, 33] width 27 height 5
click at [212, 35] on input "Show Scanned" at bounding box center [212, 35] width 0 height 0
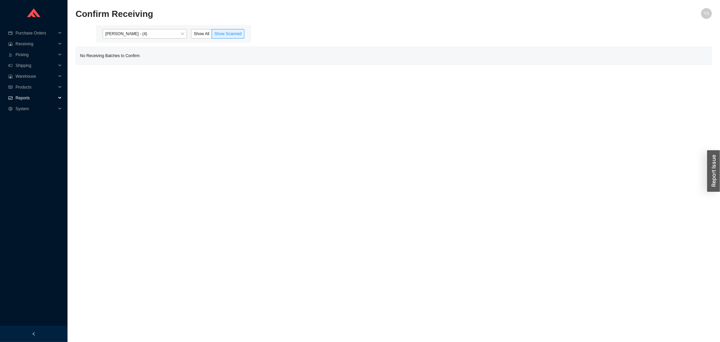
drag, startPoint x: 34, startPoint y: 95, endPoint x: 29, endPoint y: 102, distance: 8.2
click at [32, 96] on span "Reports" at bounding box center [36, 97] width 40 height 11
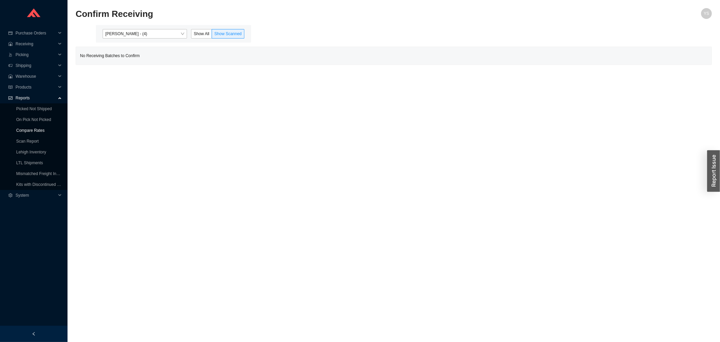
click at [23, 133] on link "Compare Rates" at bounding box center [30, 130] width 28 height 5
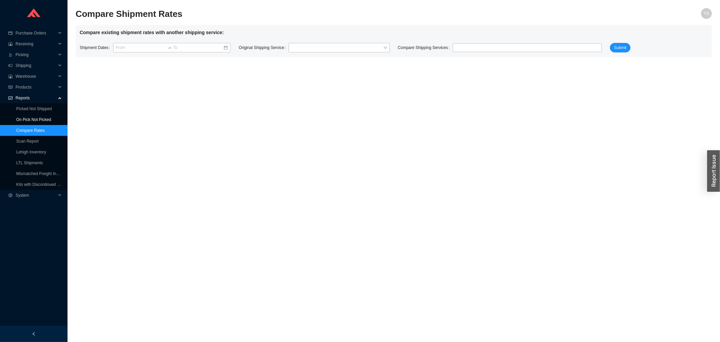
click at [22, 120] on link "On Pick Not Picked" at bounding box center [33, 119] width 35 height 5
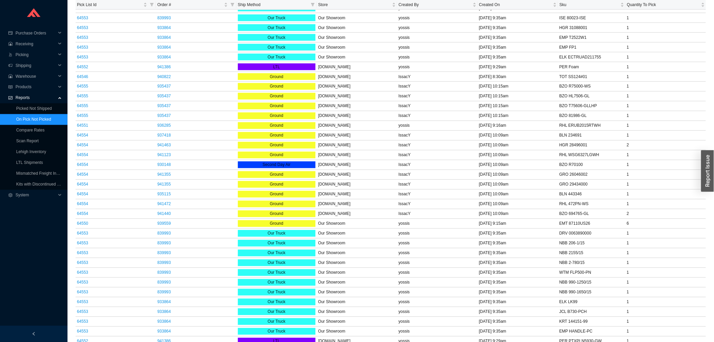
scroll to position [342, 0]
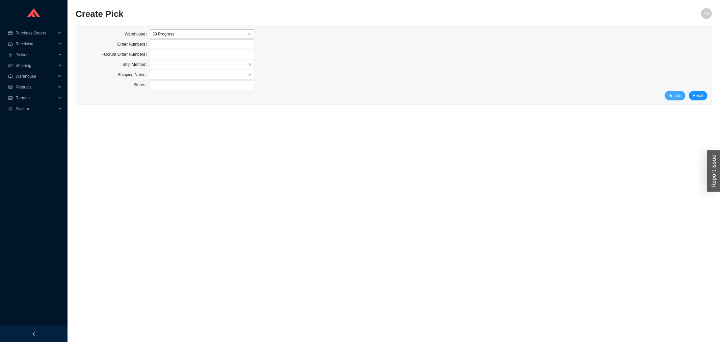
drag, startPoint x: 675, startPoint y: 104, endPoint x: 675, endPoint y: 99, distance: 4.4
click at [675, 103] on div "Warehouse 39 Progress Order Numbers Fulcrum Order Numbers Ship Method Shipping …" at bounding box center [393, 64] width 635 height 79
click at [675, 99] on button "Search" at bounding box center [675, 95] width 21 height 9
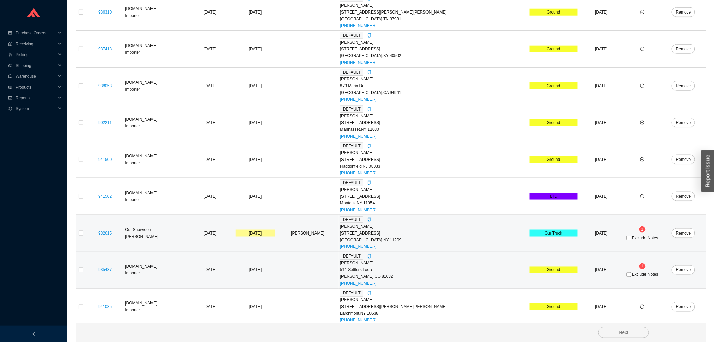
scroll to position [329, 0]
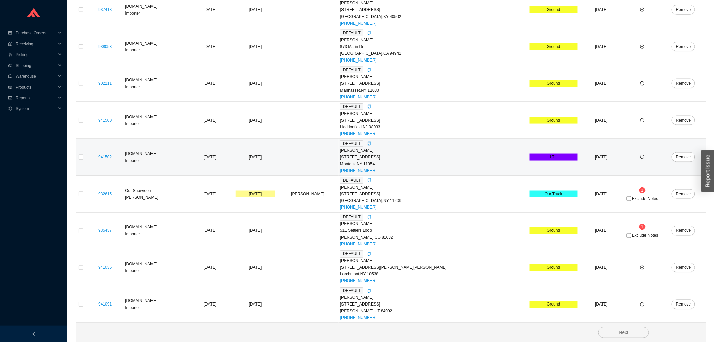
click at [85, 156] on td at bounding box center [81, 157] width 11 height 37
click at [80, 156] on input "checkbox" at bounding box center [81, 157] width 5 height 5
checkbox input "true"
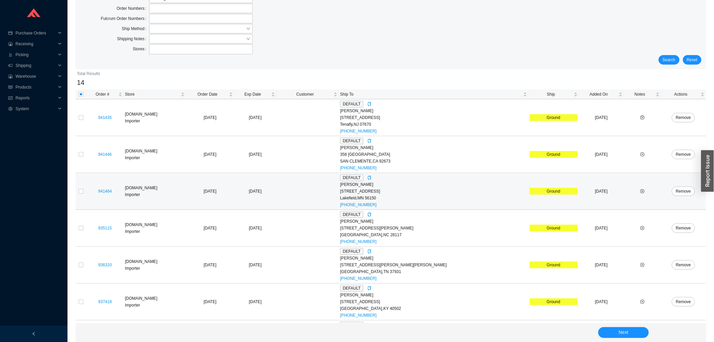
scroll to position [0, 0]
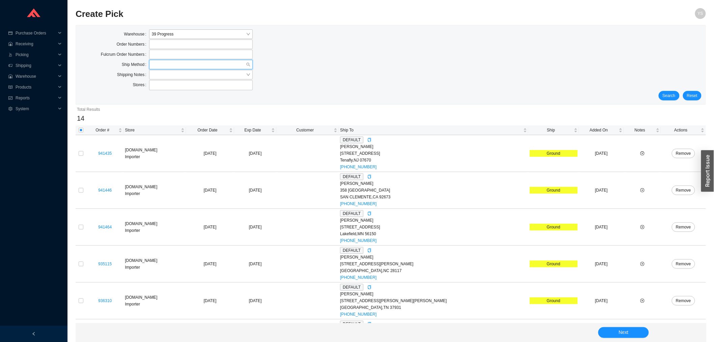
click at [159, 66] on input "search" at bounding box center [199, 64] width 94 height 9
click at [169, 117] on div "UPS" at bounding box center [201, 115] width 98 height 6
click at [673, 96] on span "Search" at bounding box center [669, 95] width 13 height 7
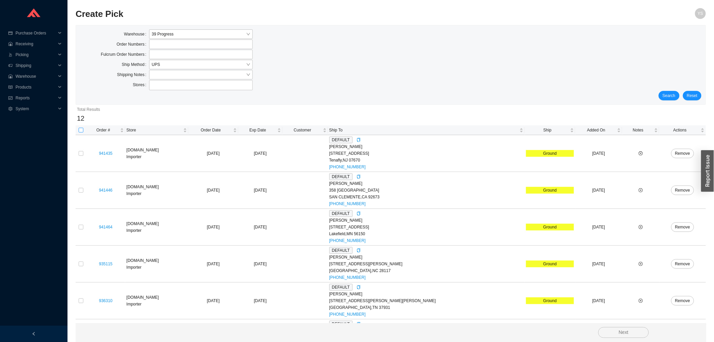
click at [80, 130] on input "checkbox" at bounding box center [81, 130] width 5 height 5
checkbox input "true"
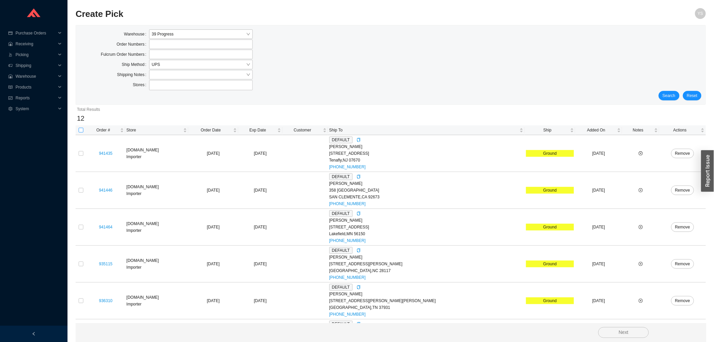
checkbox input "true"
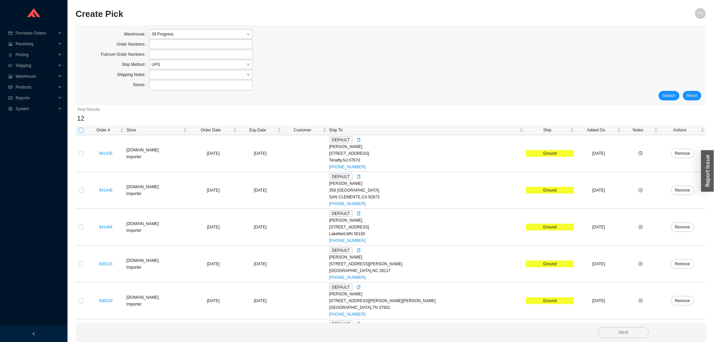
checkbox input "true"
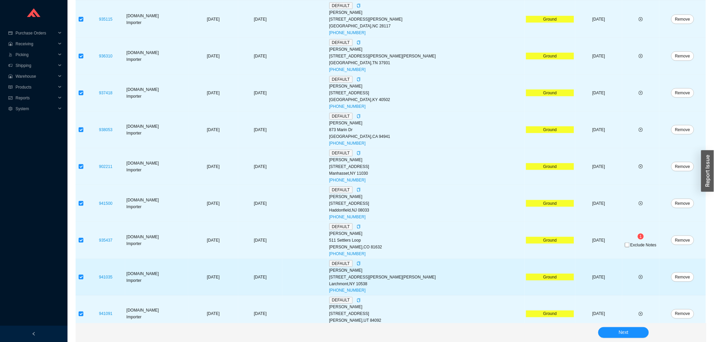
scroll to position [255, 0]
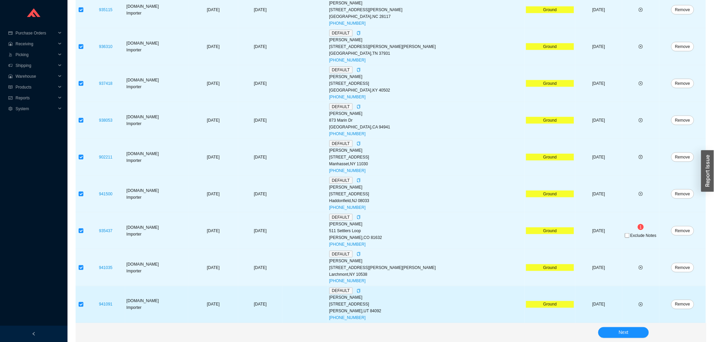
click at [631, 319] on td at bounding box center [640, 304] width 37 height 37
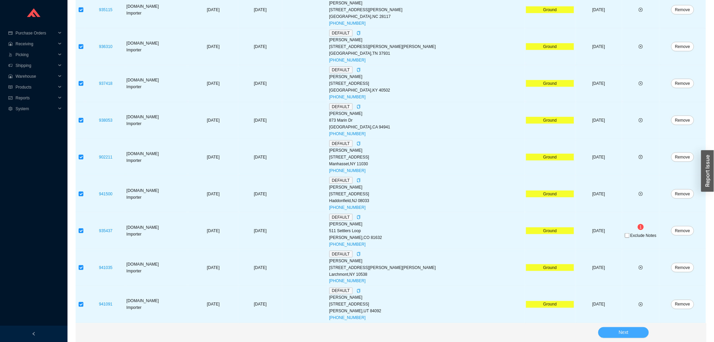
click at [630, 328] on button "Next" at bounding box center [623, 332] width 51 height 11
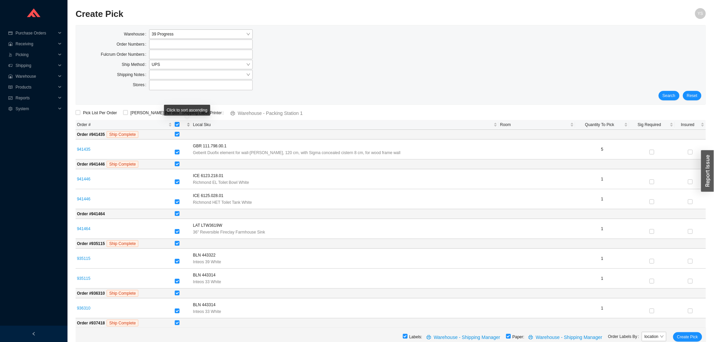
click at [180, 123] on input "[object Object] sortable" at bounding box center [177, 124] width 5 height 5
checkbox input "false"
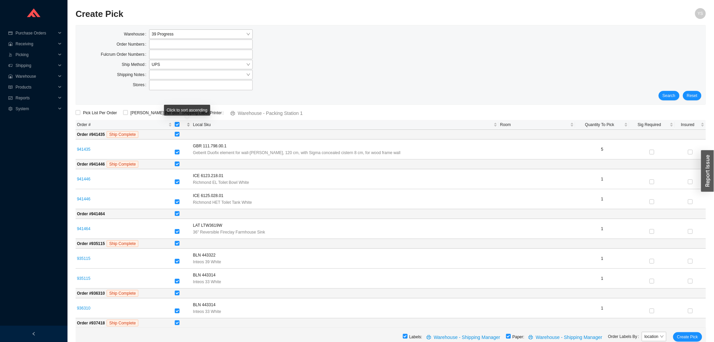
checkbox input "false"
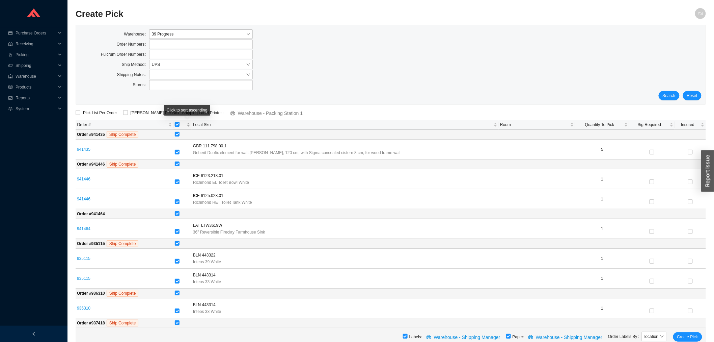
checkbox input "false"
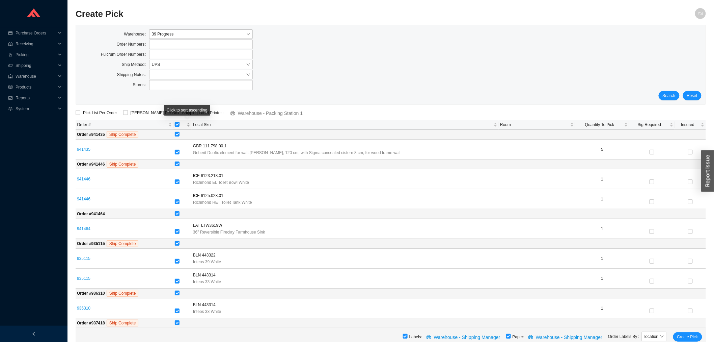
checkbox input "false"
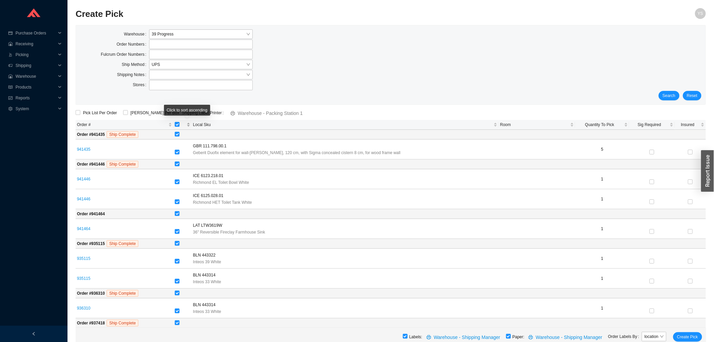
checkbox input "false"
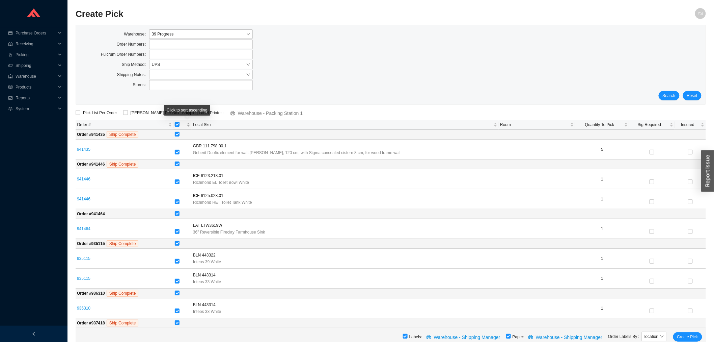
checkbox input "false"
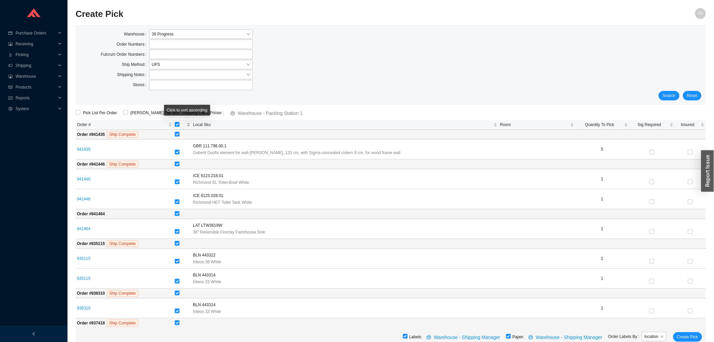
checkbox input "false"
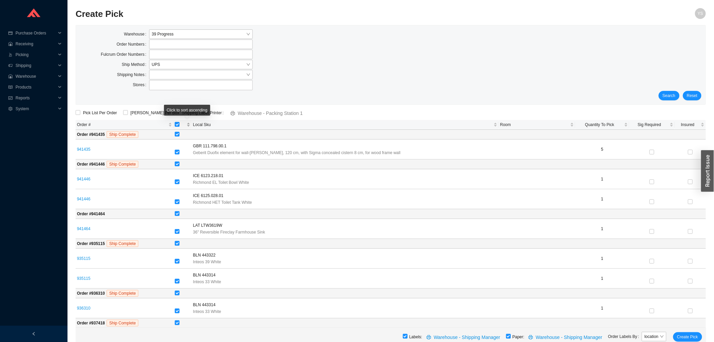
checkbox input "false"
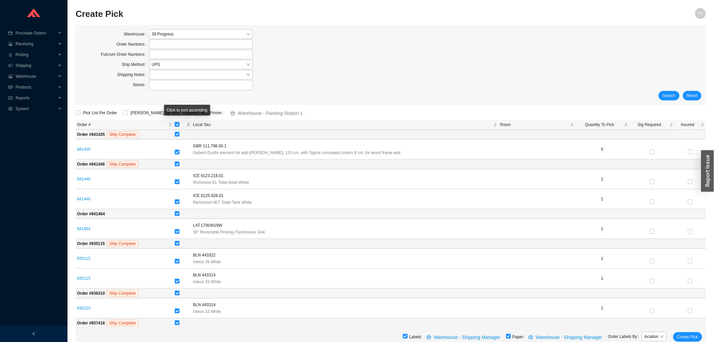
checkbox input "false"
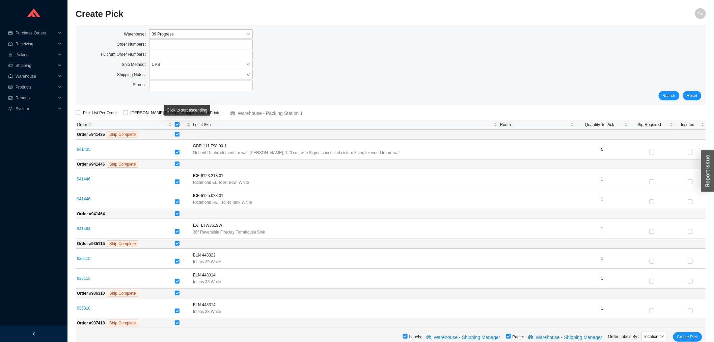
checkbox input "false"
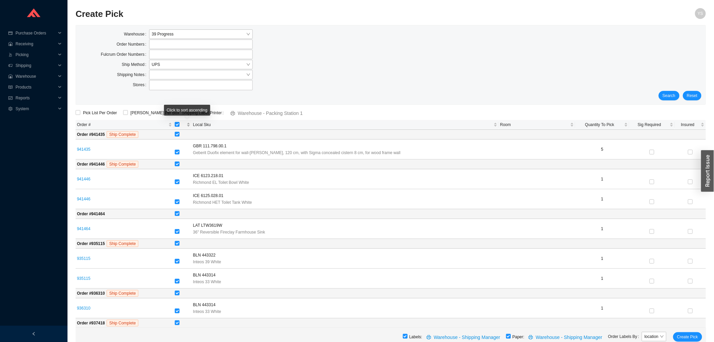
checkbox input "false"
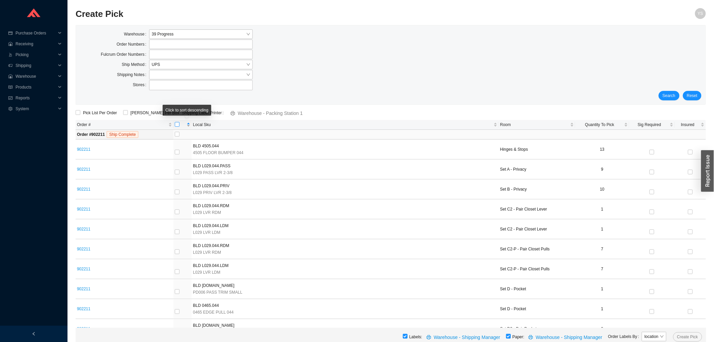
click at [180, 123] on input "checkbox" at bounding box center [177, 124] width 5 height 5
checkbox input "true"
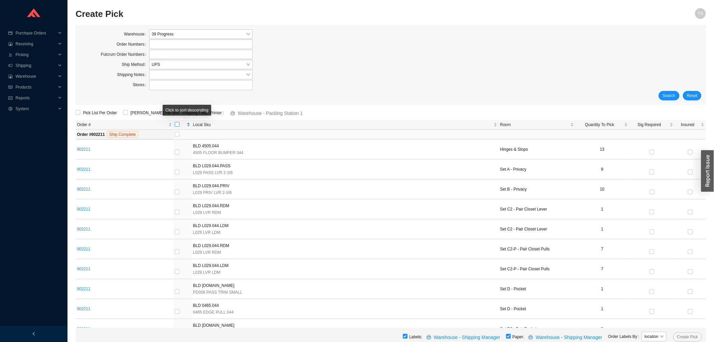
checkbox input "true"
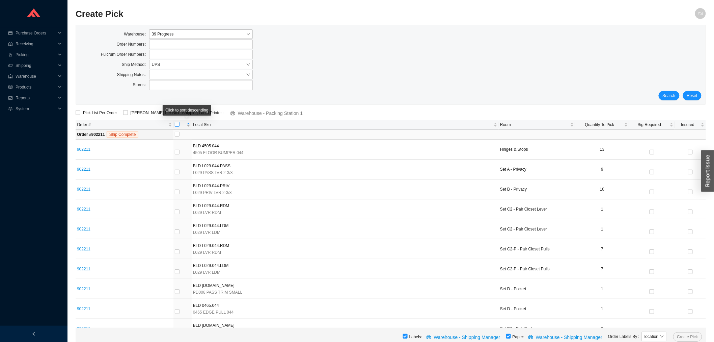
checkbox input "true"
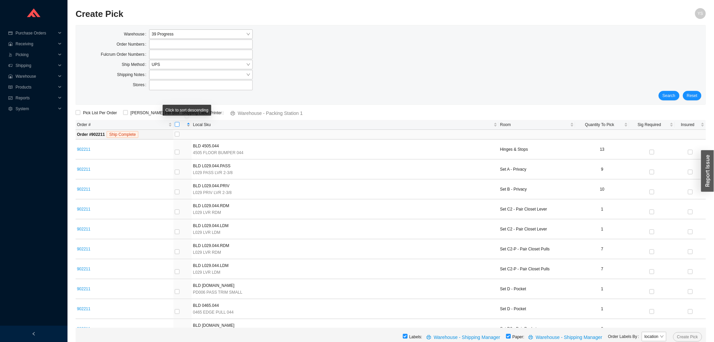
checkbox input "true"
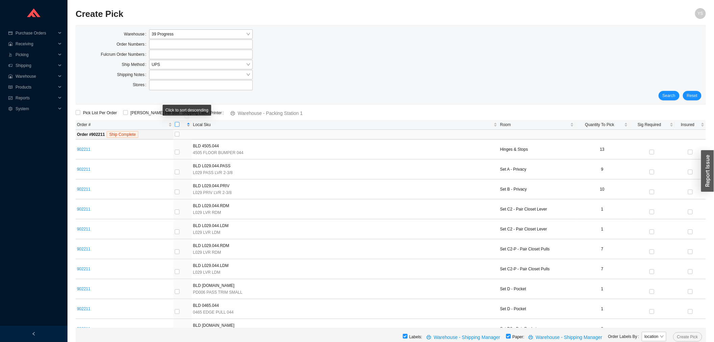
checkbox input "true"
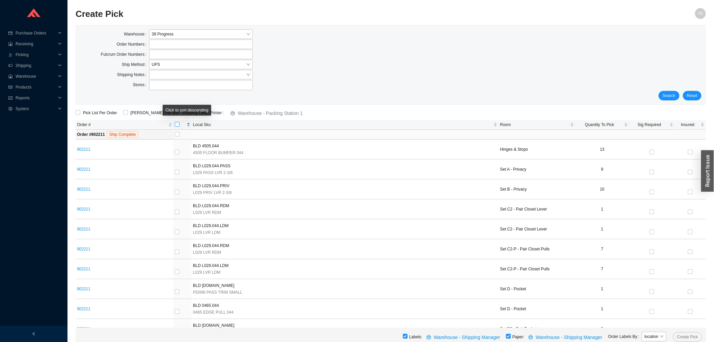
checkbox input "true"
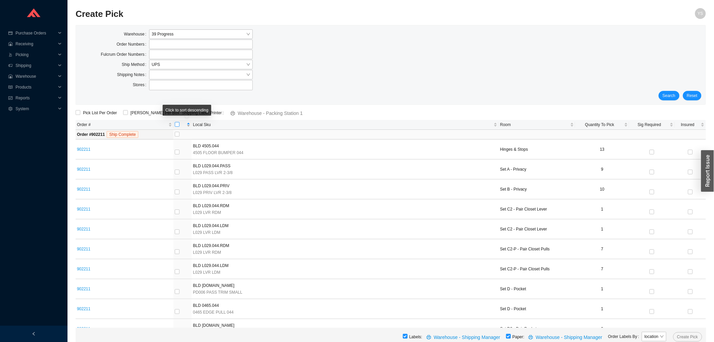
checkbox input "true"
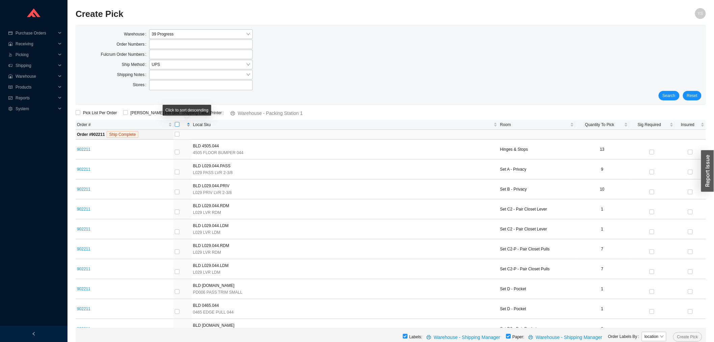
checkbox input "true"
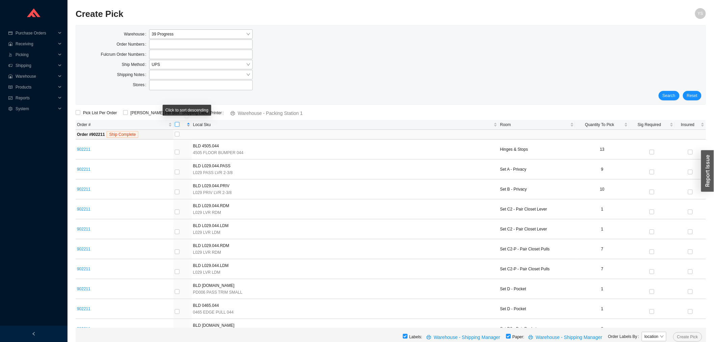
checkbox input "true"
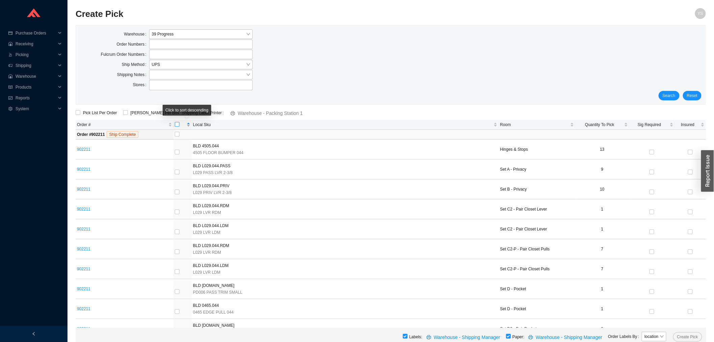
checkbox input "true"
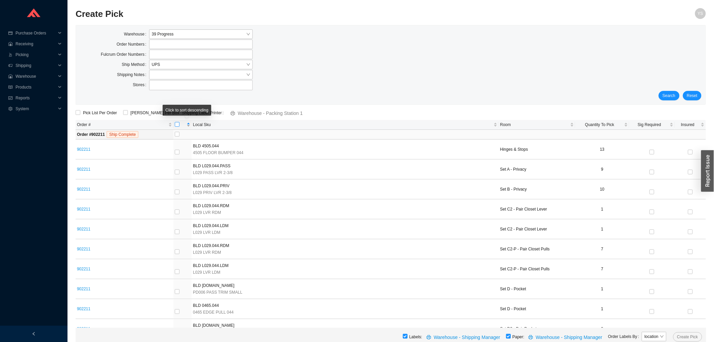
checkbox input "true"
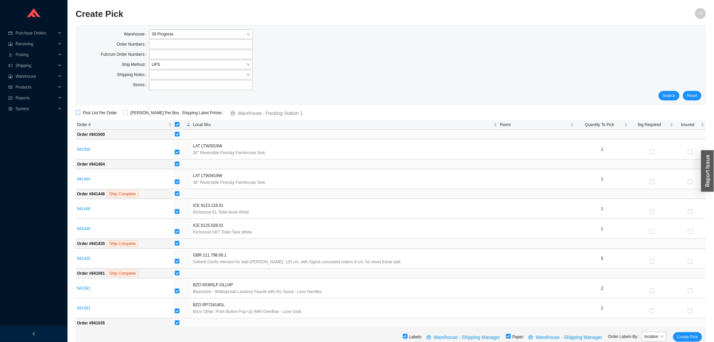
click at [116, 113] on span "Pick List Per Order" at bounding box center [99, 112] width 39 height 7
click at [80, 113] on input "Pick List Per Order" at bounding box center [78, 112] width 5 height 5
checkbox input "true"
click at [124, 113] on input "[PERSON_NAME] Per Box" at bounding box center [125, 112] width 5 height 5
checkbox input "true"
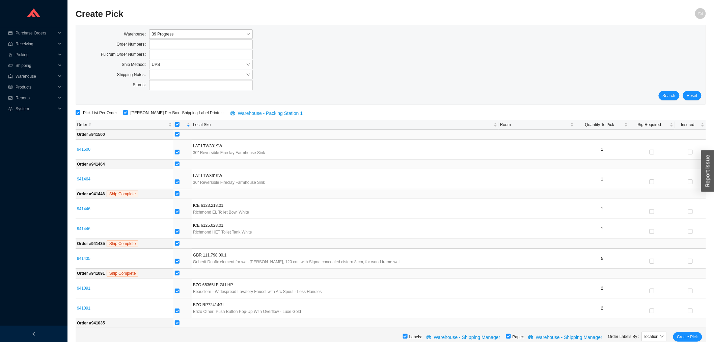
click at [106, 112] on span "Pick List Per Order" at bounding box center [99, 112] width 39 height 7
click at [80, 112] on input "Pick List Per Order" at bounding box center [78, 112] width 5 height 5
checkbox input "false"
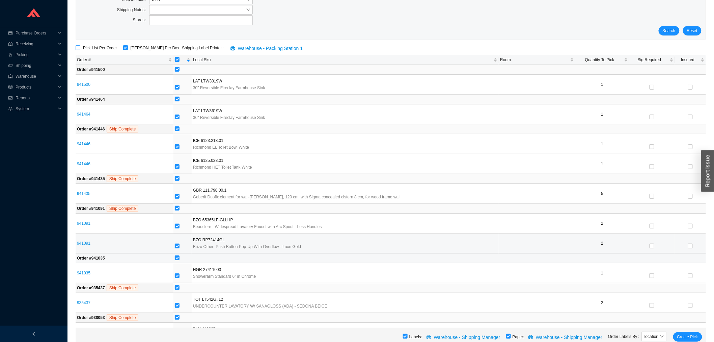
scroll to position [75, 0]
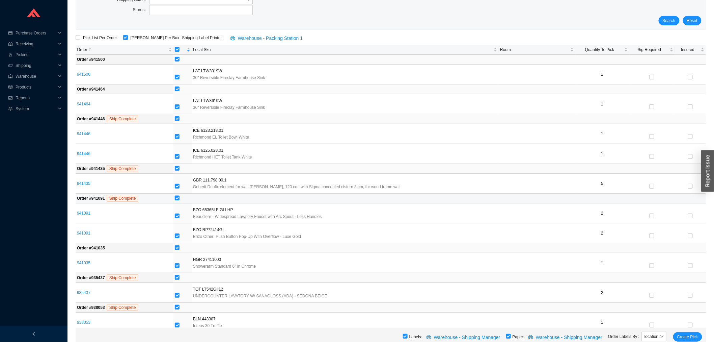
click at [180, 195] on label at bounding box center [177, 198] width 5 height 7
click at [180, 195] on input "checkbox" at bounding box center [177, 197] width 5 height 5
checkbox input "false"
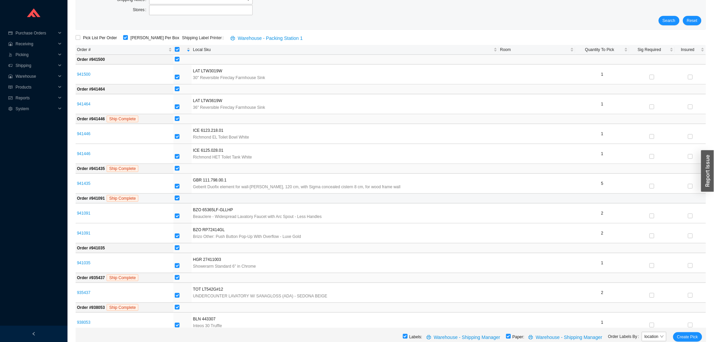
checkbox input "false"
click at [180, 249] on input "checkbox" at bounding box center [177, 247] width 5 height 5
checkbox input "false"
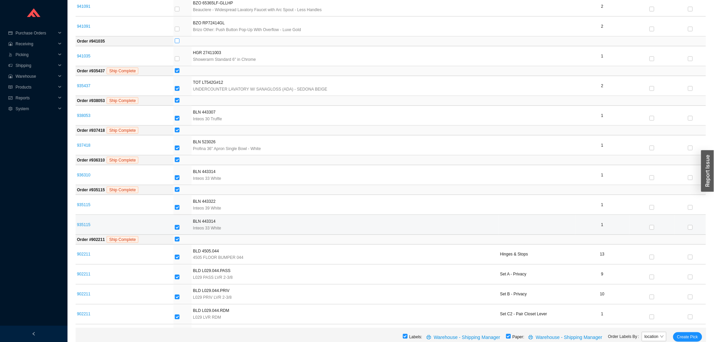
scroll to position [300, 0]
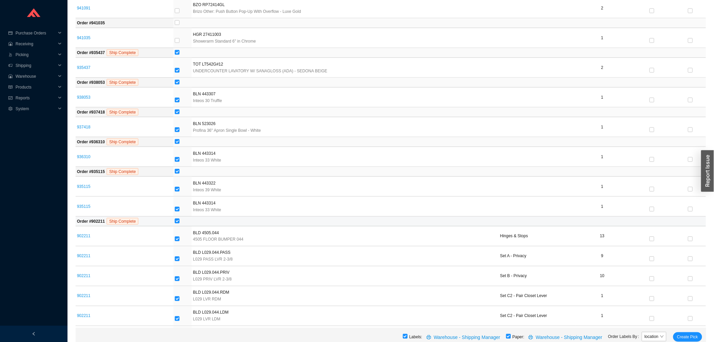
click at [180, 221] on input "checkbox" at bounding box center [177, 220] width 5 height 5
checkbox input "false"
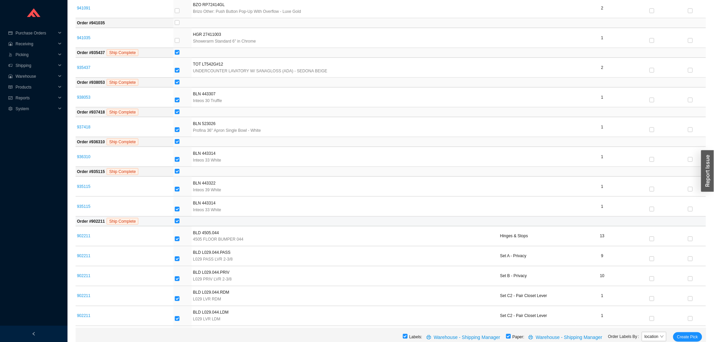
checkbox input "false"
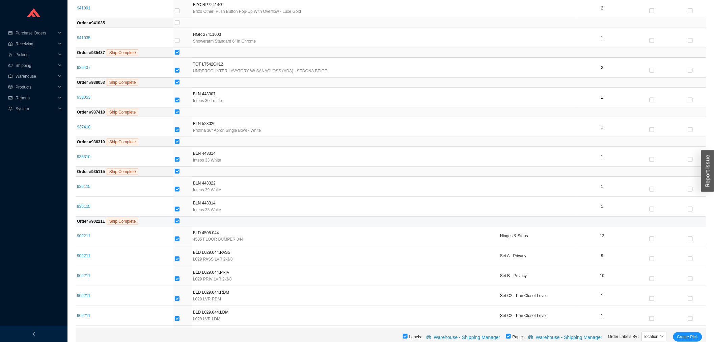
checkbox input "false"
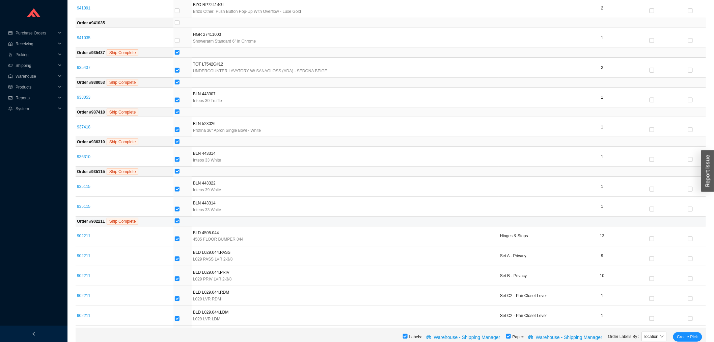
checkbox input "false"
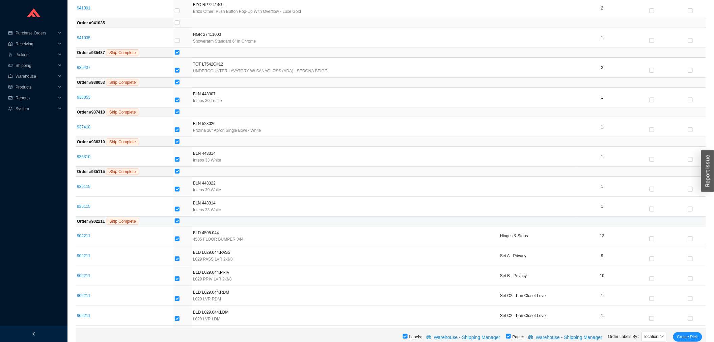
checkbox input "false"
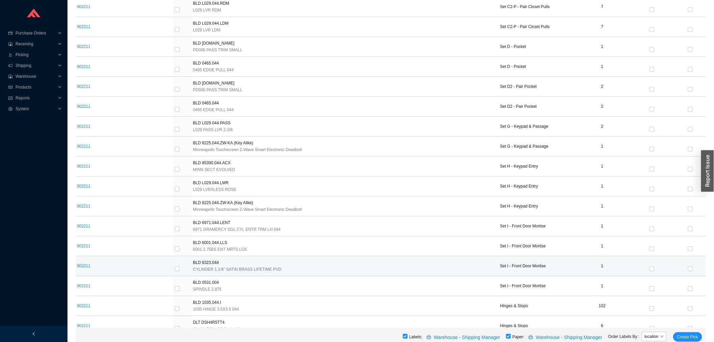
scroll to position [662, 0]
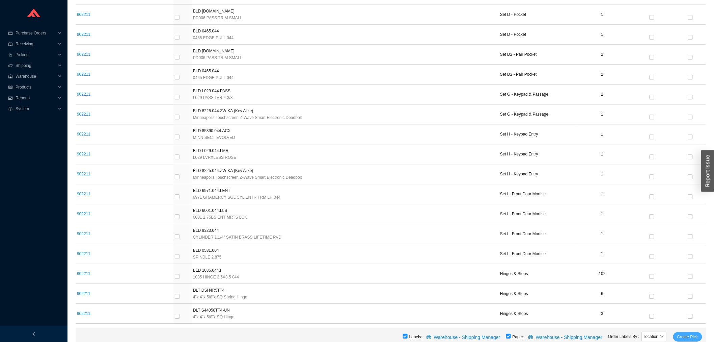
click at [686, 336] on span "Create Pick" at bounding box center [687, 336] width 21 height 7
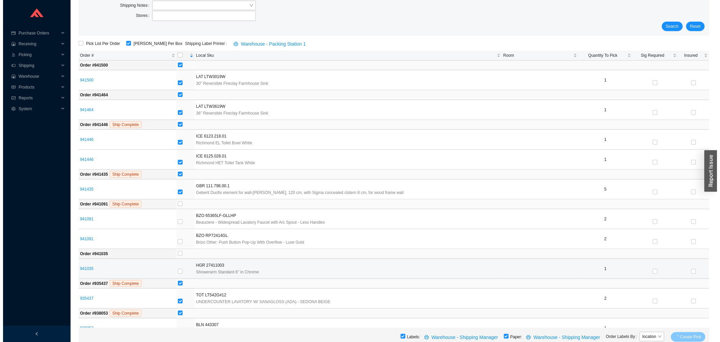
scroll to position [0, 0]
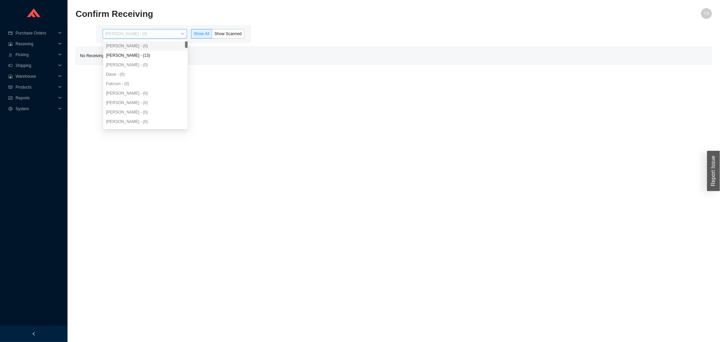
click at [130, 35] on span "[PERSON_NAME] - (0)" at bounding box center [144, 33] width 79 height 9
click at [131, 55] on div "Angel Negron - (13)" at bounding box center [145, 55] width 79 height 6
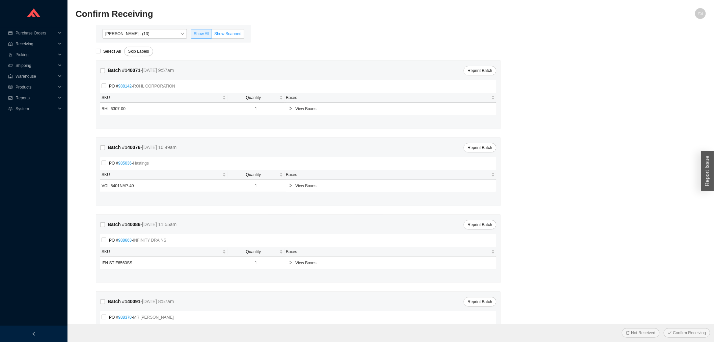
click at [238, 35] on span "Show Scanned" at bounding box center [227, 33] width 27 height 5
click at [212, 35] on input "Show Scanned" at bounding box center [212, 35] width 0 height 0
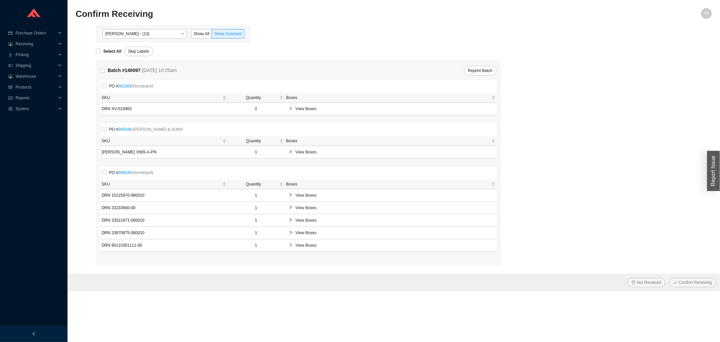
click at [112, 58] on form "Select All Skip Labels Batch # 140097 - 9/25/25 10:25am Reprint Batch PO # 9833…" at bounding box center [394, 167] width 636 height 248
click at [110, 51] on strong "Select All" at bounding box center [112, 51] width 18 height 5
click at [101, 51] on input "Select All" at bounding box center [98, 51] width 5 height 5
checkbox input "true"
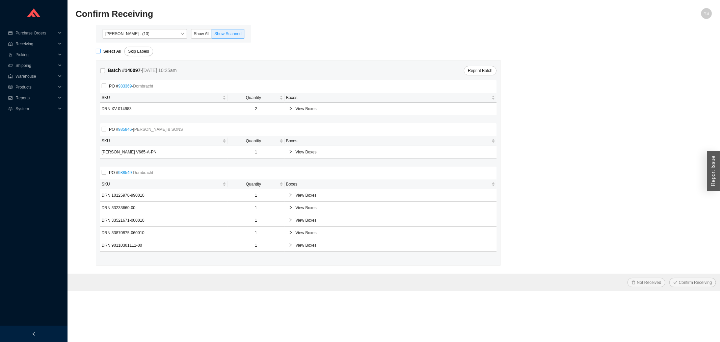
checkbox input "true"
click at [699, 283] on span "Confirm Receiving" at bounding box center [695, 282] width 33 height 7
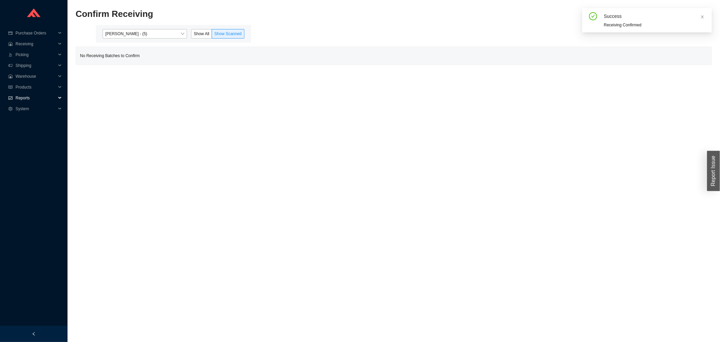
click at [45, 96] on span "Reports" at bounding box center [36, 97] width 40 height 11
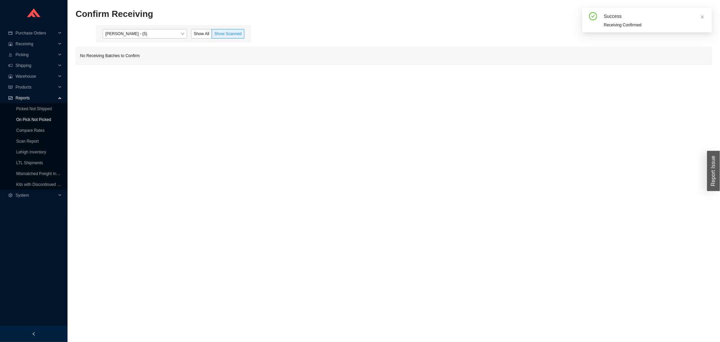
click at [46, 117] on link "On Pick Not Picked" at bounding box center [33, 119] width 35 height 5
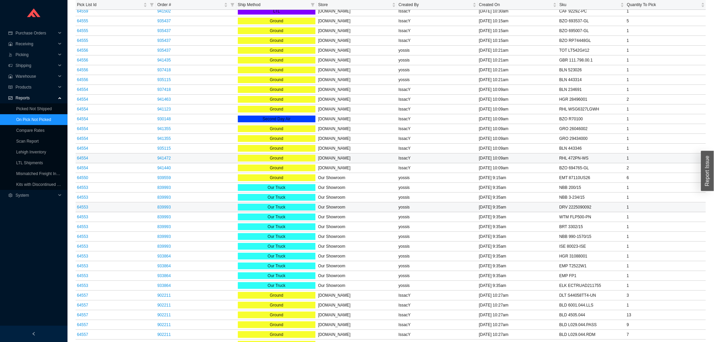
scroll to position [1068, 0]
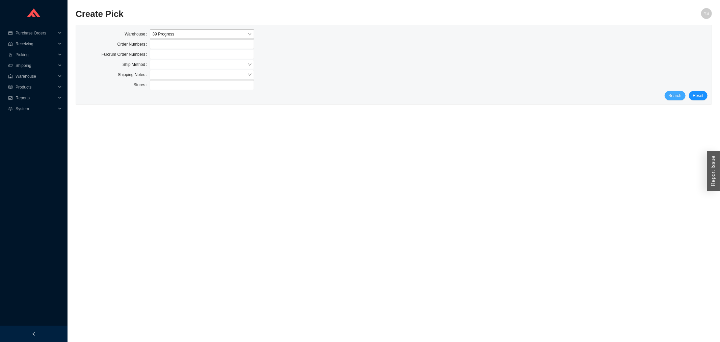
click at [676, 97] on span "Search" at bounding box center [675, 95] width 13 height 7
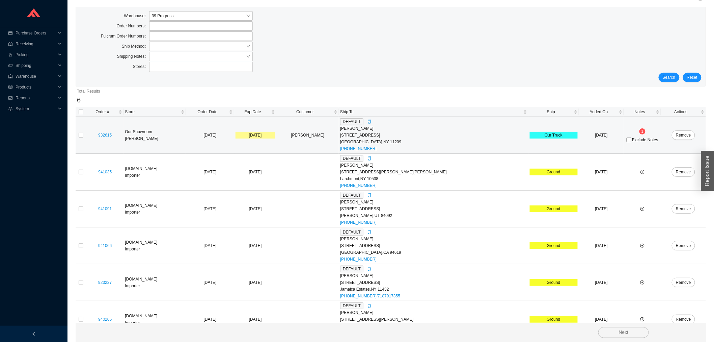
scroll to position [34, 0]
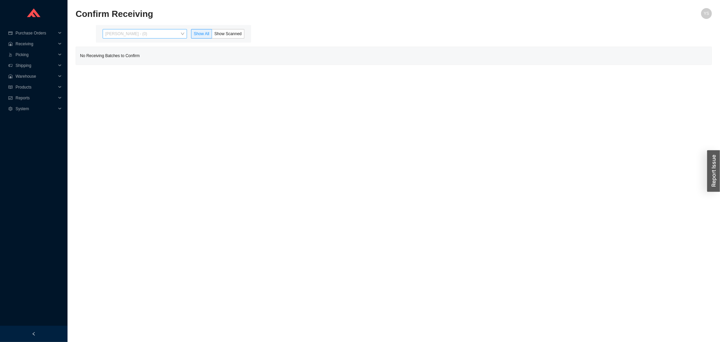
click at [143, 31] on span "[PERSON_NAME] - (0)" at bounding box center [144, 33] width 79 height 9
click at [139, 57] on div "[PERSON_NAME] - (14)" at bounding box center [145, 55] width 79 height 6
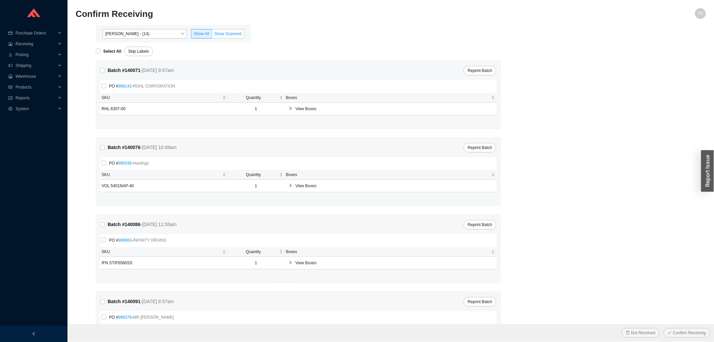
click at [228, 30] on label "Show Scanned" at bounding box center [228, 33] width 32 height 9
click at [212, 35] on input "Show Scanned" at bounding box center [212, 35] width 0 height 0
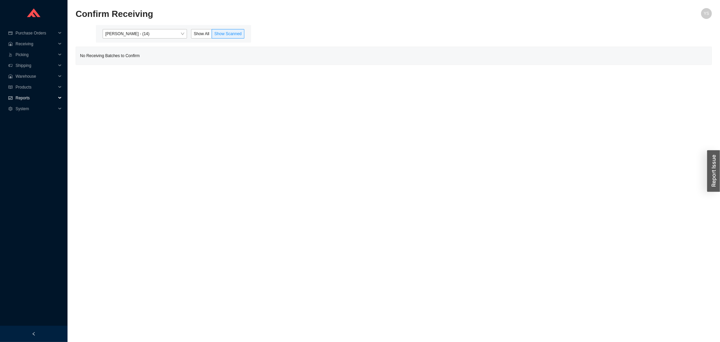
click at [29, 99] on span "Reports" at bounding box center [36, 97] width 40 height 11
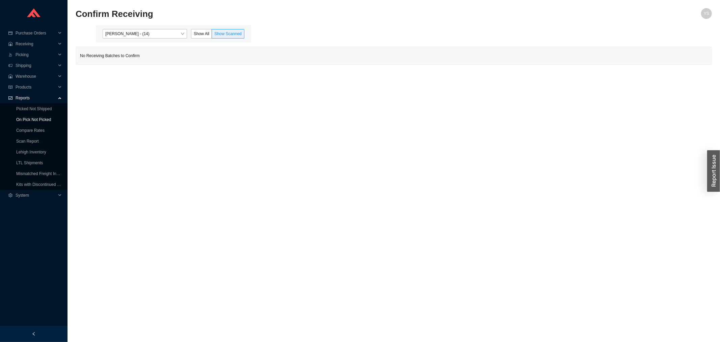
click at [30, 118] on link "On Pick Not Picked" at bounding box center [33, 119] width 35 height 5
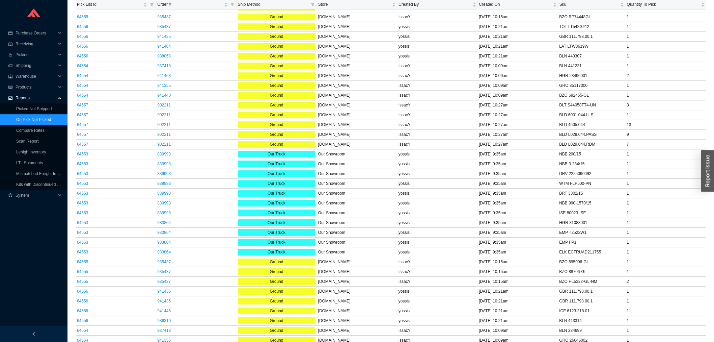
scroll to position [756, 0]
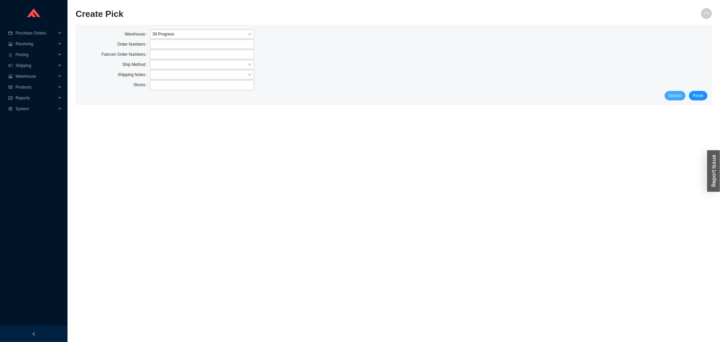
click at [680, 94] on span "Search" at bounding box center [675, 95] width 13 height 7
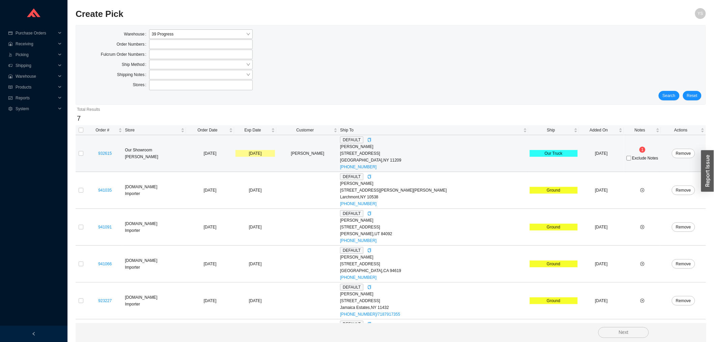
scroll to position [71, 0]
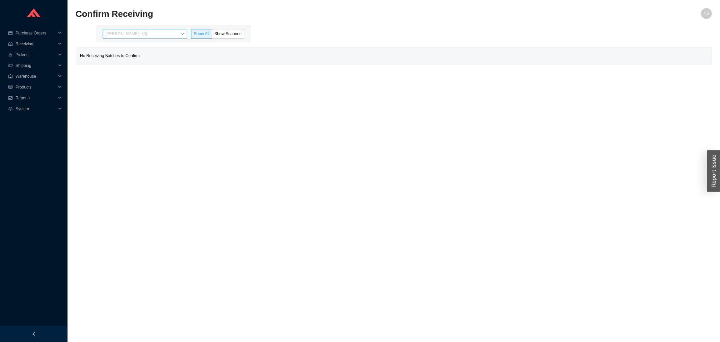
click at [134, 31] on span "Yossi Siff - (0)" at bounding box center [144, 33] width 79 height 9
click at [130, 53] on div "Angel Negron - (14)" at bounding box center [145, 55] width 79 height 6
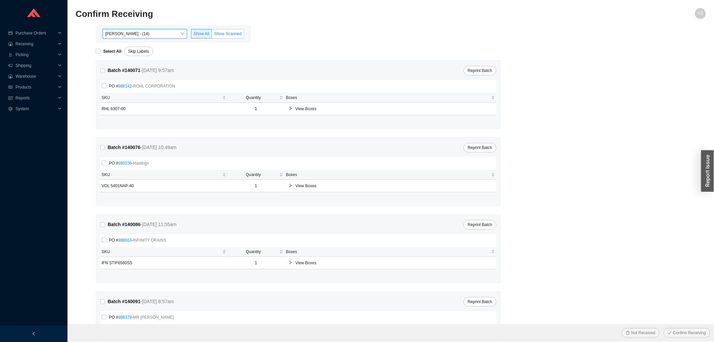
click at [225, 31] on span "Show Scanned" at bounding box center [227, 33] width 27 height 5
click at [212, 35] on input "Show Scanned" at bounding box center [212, 35] width 0 height 0
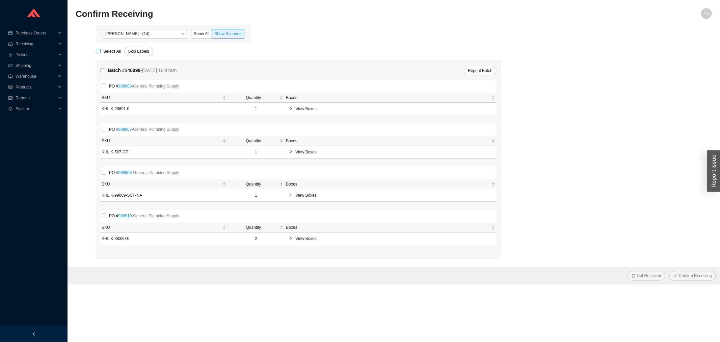
click at [106, 49] on strong "Select All" at bounding box center [112, 51] width 18 height 5
click at [101, 49] on input "Select All" at bounding box center [98, 51] width 5 height 5
checkbox input "true"
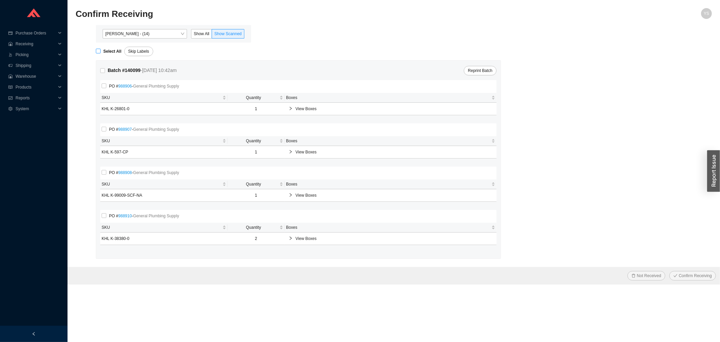
checkbox input "true"
click at [685, 274] on span "Confirm Receiving" at bounding box center [695, 275] width 33 height 7
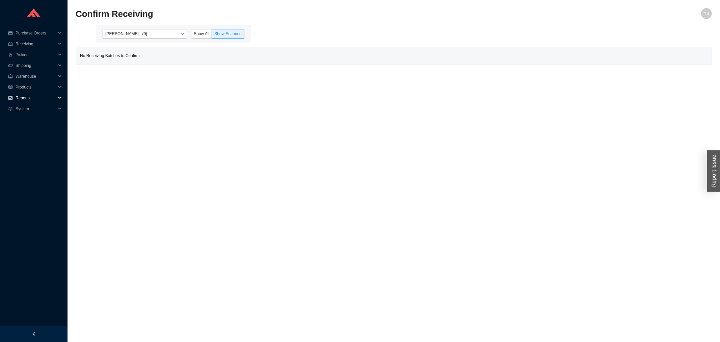
drag, startPoint x: 32, startPoint y: 95, endPoint x: 31, endPoint y: 101, distance: 5.5
click at [32, 96] on span "Reports" at bounding box center [36, 97] width 40 height 11
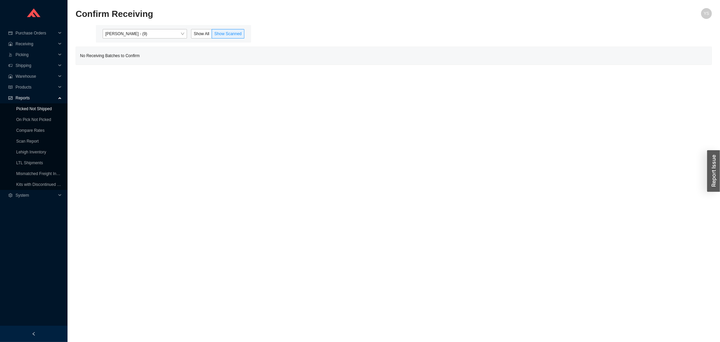
click at [28, 111] on link "Picked Not Shipped" at bounding box center [33, 108] width 35 height 5
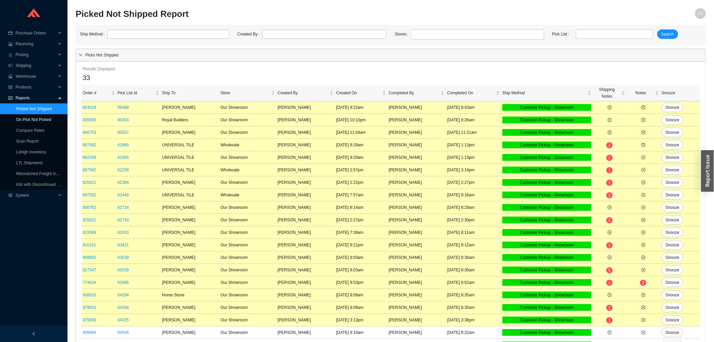
click at [28, 117] on link "On Pick Not Picked" at bounding box center [33, 119] width 35 height 5
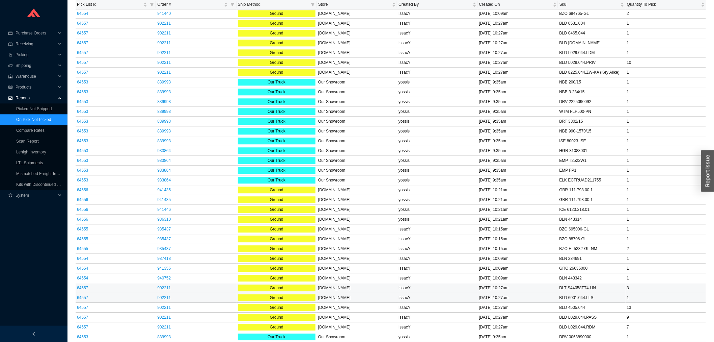
scroll to position [774, 0]
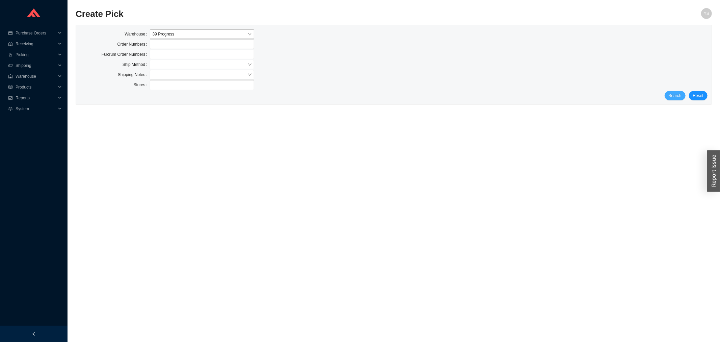
click at [676, 95] on span "Search" at bounding box center [675, 95] width 13 height 7
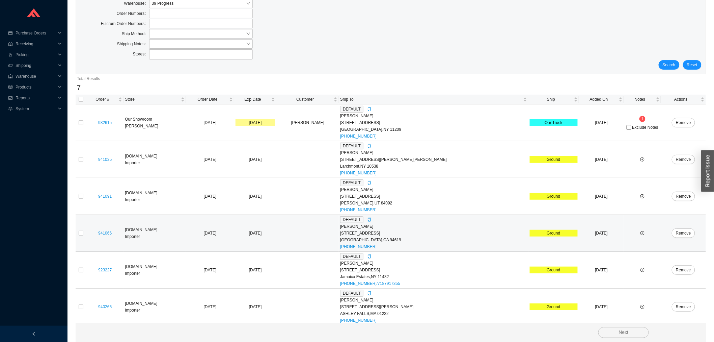
scroll to position [71, 0]
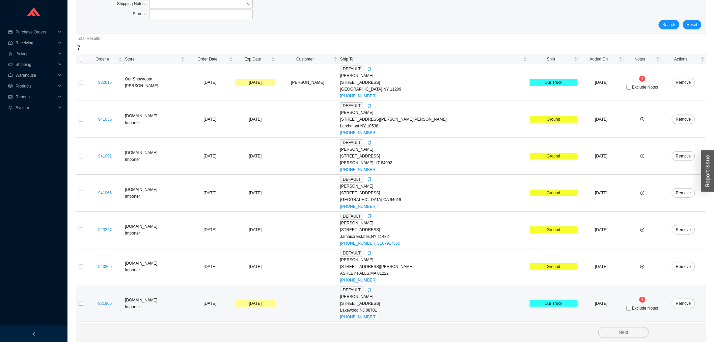
click at [81, 302] on input "checkbox" at bounding box center [81, 303] width 5 height 5
checkbox input "true"
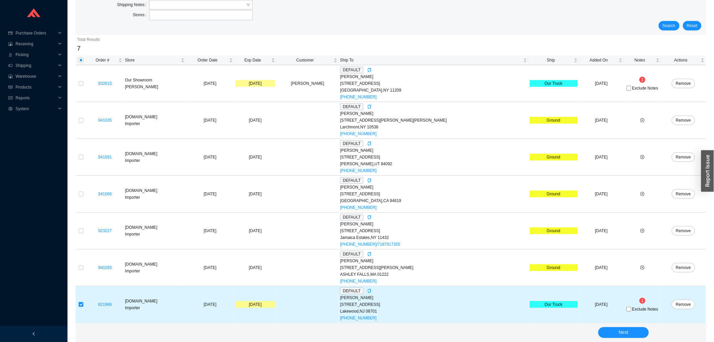
click at [632, 308] on span "Exclude Notes" at bounding box center [645, 309] width 26 height 4
click at [627, 308] on input "Exclude Notes" at bounding box center [629, 308] width 5 height 5
checkbox input "true"
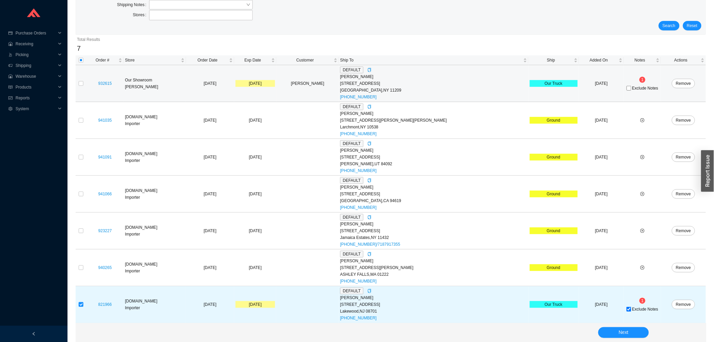
click at [635, 86] on span "Exclude Notes" at bounding box center [645, 88] width 26 height 4
click at [631, 86] on input "Exclude Notes" at bounding box center [629, 88] width 5 height 5
checkbox input "true"
click at [83, 84] on input "checkbox" at bounding box center [81, 83] width 5 height 5
checkbox input "true"
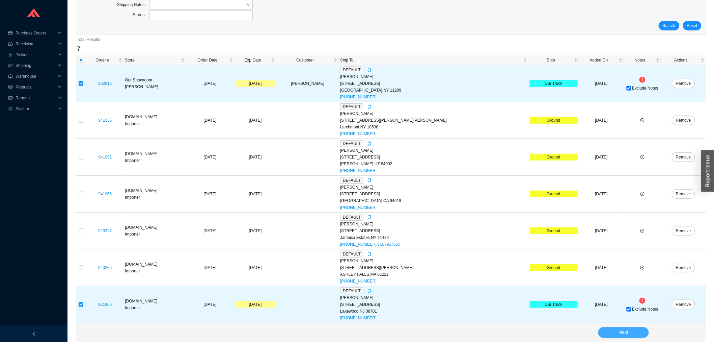
click at [618, 331] on button "Next" at bounding box center [623, 332] width 51 height 11
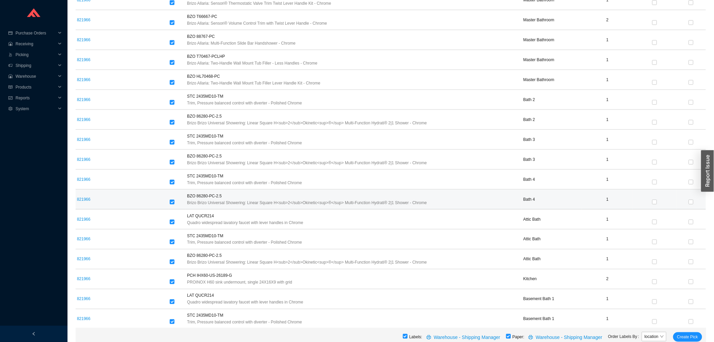
scroll to position [1475, 0]
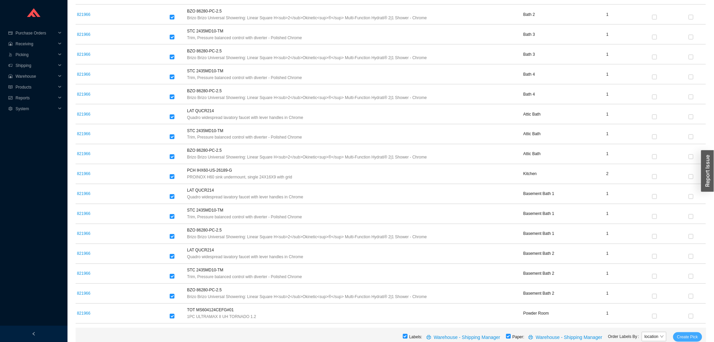
click at [689, 333] on span "Create Pick" at bounding box center [687, 336] width 21 height 7
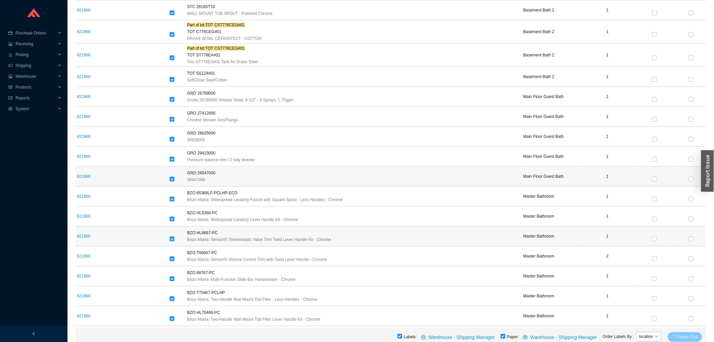
scroll to position [1025, 0]
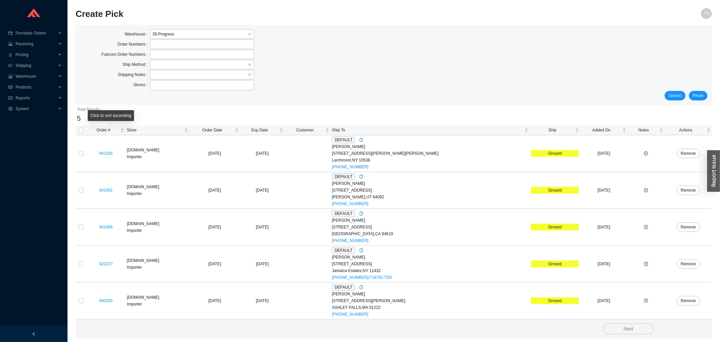
click at [83, 129] on th at bounding box center [81, 130] width 11 height 10
click at [79, 130] on input "checkbox" at bounding box center [81, 130] width 5 height 5
checkbox input "true"
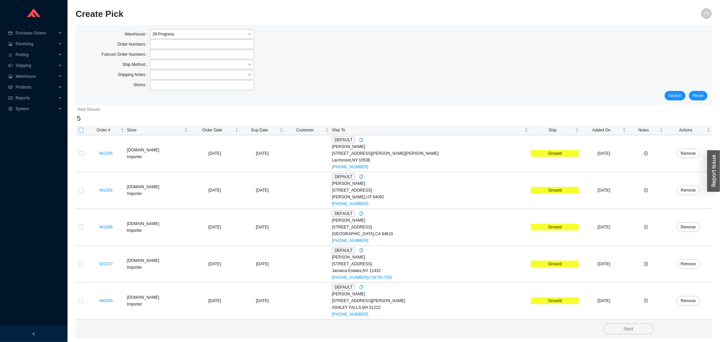
checkbox input "true"
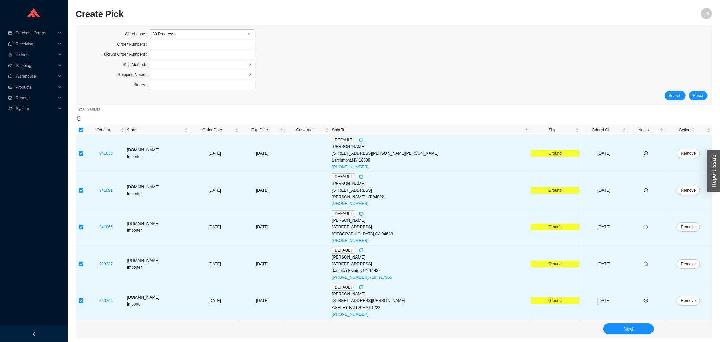
click at [643, 323] on div "Next" at bounding box center [394, 328] width 636 height 19
click at [642, 328] on button "Next" at bounding box center [628, 328] width 51 height 11
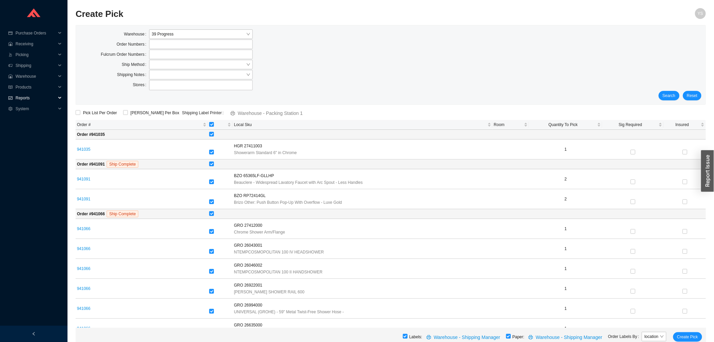
drag, startPoint x: 13, startPoint y: 99, endPoint x: 16, endPoint y: 112, distance: 13.7
click at [14, 100] on div "Reports" at bounding box center [33, 97] width 67 height 11
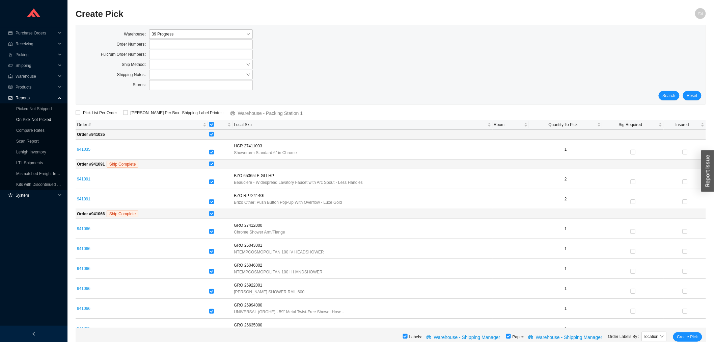
click at [19, 117] on link "On Pick Not Picked" at bounding box center [33, 119] width 35 height 5
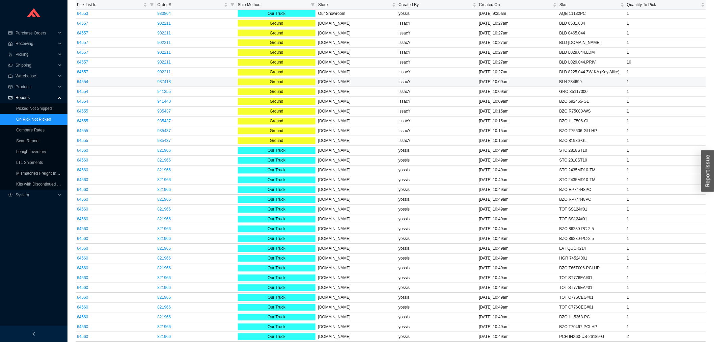
scroll to position [1572, 0]
click at [85, 289] on link "64560" at bounding box center [82, 287] width 11 height 5
